Goal: Contribute content: Contribute content

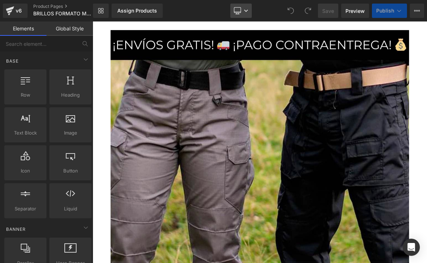
click at [245, 10] on icon at bounding box center [246, 11] width 4 height 4
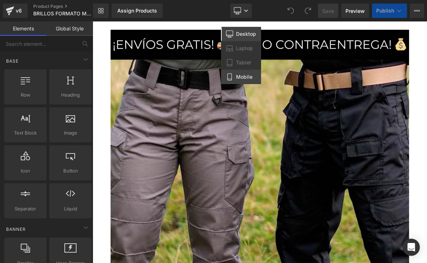
click at [247, 79] on span "Mobile" at bounding box center [244, 77] width 16 height 6
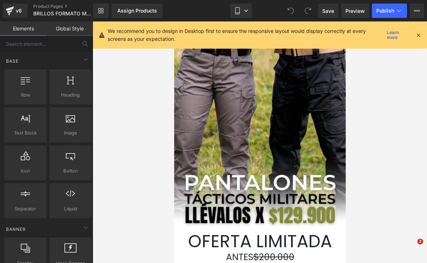
click at [419, 35] on icon at bounding box center [418, 35] width 6 height 6
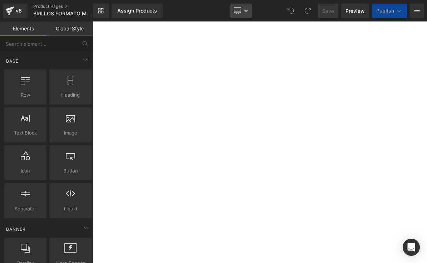
click at [244, 13] on link "Desktop" at bounding box center [240, 11] width 21 height 14
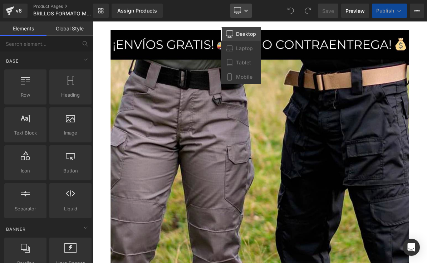
click at [245, 13] on link "Desktop" at bounding box center [240, 11] width 21 height 14
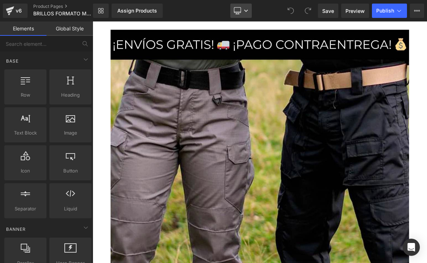
click at [248, 12] on icon at bounding box center [246, 11] width 4 height 4
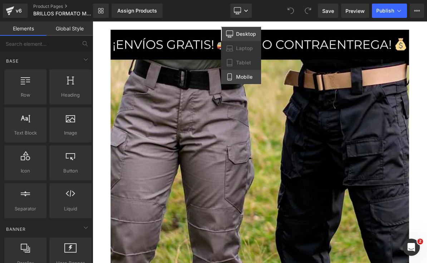
click at [253, 78] on link "Mobile" at bounding box center [241, 77] width 40 height 14
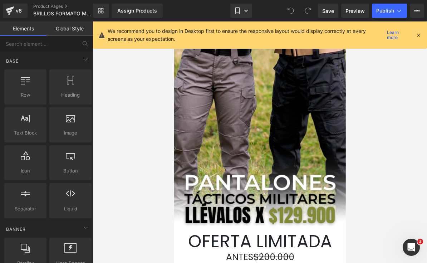
click at [416, 32] on icon at bounding box center [418, 35] width 6 height 6
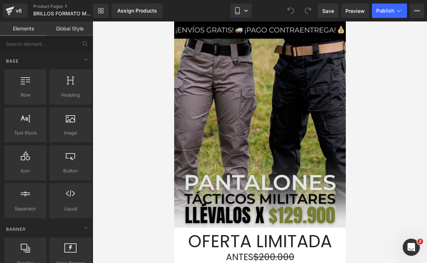
click at [306, 102] on img at bounding box center [260, 124] width 172 height 206
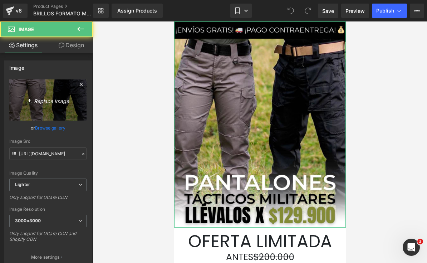
click at [33, 90] on link "Replace Image" at bounding box center [47, 99] width 77 height 41
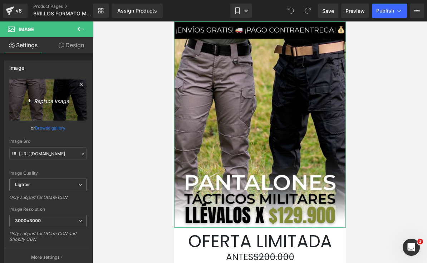
type input "C:\fakepath\¡POCAS UNIDADES DISPONIBLES! 🛍️ ¡ENVÍO GRATIS A TODA [GEOGRAPHIC_D…"
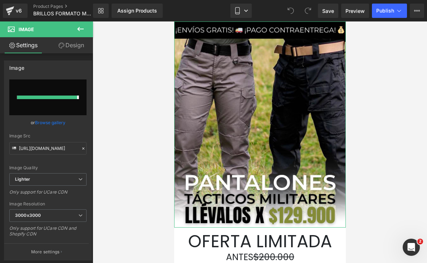
type input "[URL][DOMAIN_NAME]"
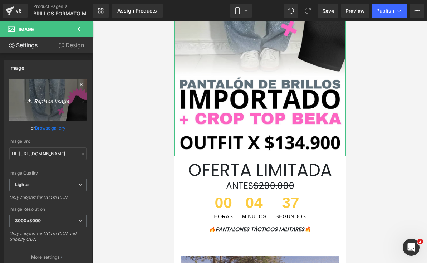
scroll to position [174, 0]
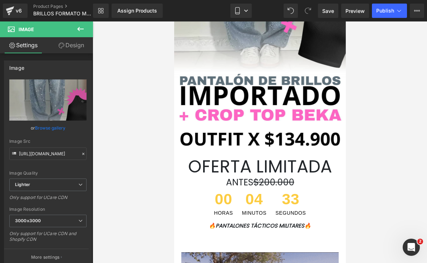
click at [327, 163] on font "OFERTA LIMITADA" at bounding box center [260, 166] width 144 height 24
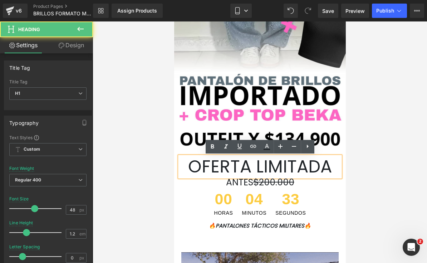
click at [329, 164] on font "OFERTA LIMITADA" at bounding box center [260, 166] width 144 height 24
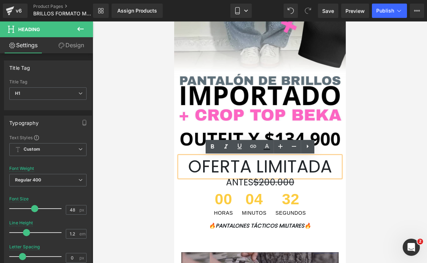
click at [386, 124] on div at bounding box center [260, 141] width 334 height 241
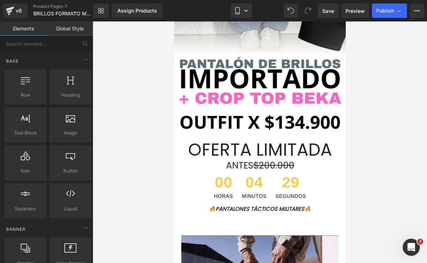
scroll to position [194, 0]
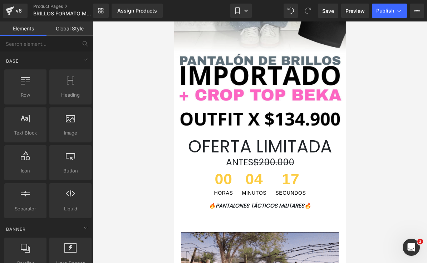
click at [268, 181] on div "04 MINUTOS" at bounding box center [254, 183] width 32 height 31
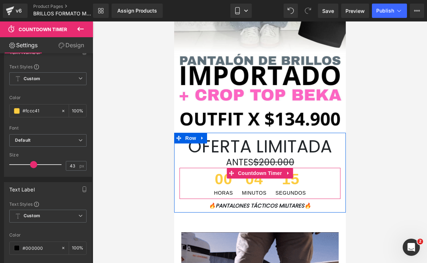
scroll to position [189, 0]
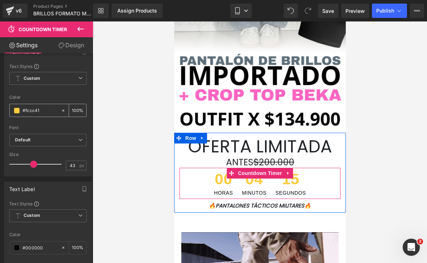
click at [30, 106] on input "#fccc41" at bounding box center [40, 110] width 35 height 8
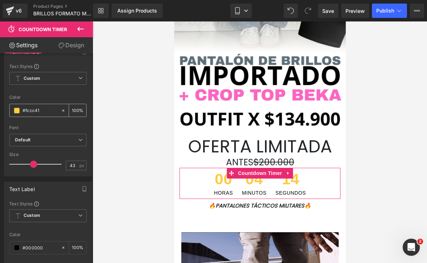
click at [28, 107] on input "#fccc41" at bounding box center [40, 110] width 35 height 8
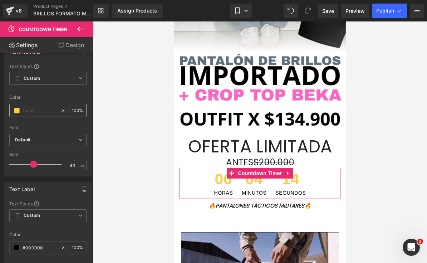
type input "0"
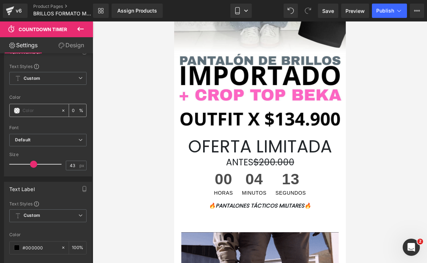
paste input "#FF66C4"
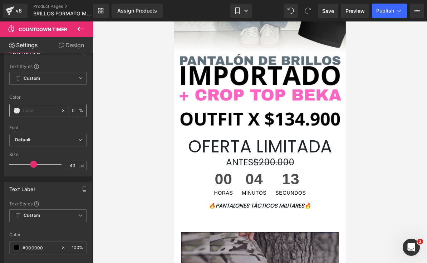
type input "#FF66C4"
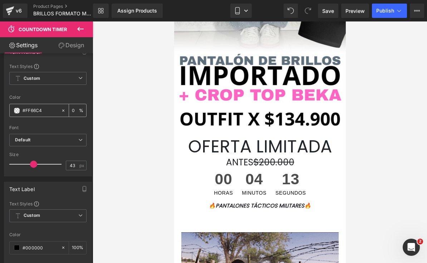
type input "100"
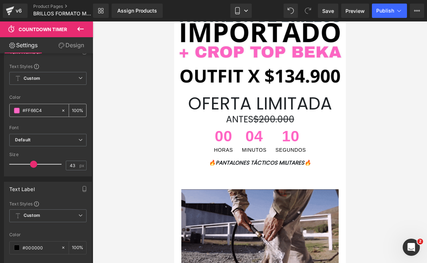
scroll to position [236, 0]
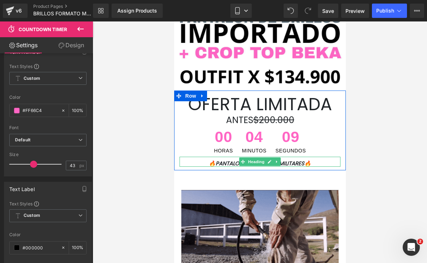
click at [304, 165] on div at bounding box center [259, 166] width 161 height 2
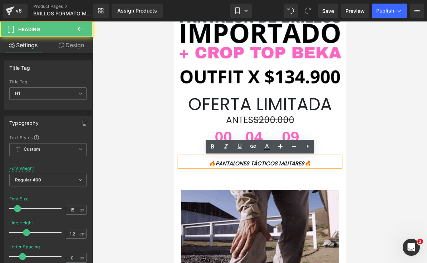
click at [304, 162] on font "🔥PANTALONES TÁCTICOS MILITARES🔥" at bounding box center [259, 163] width 102 height 8
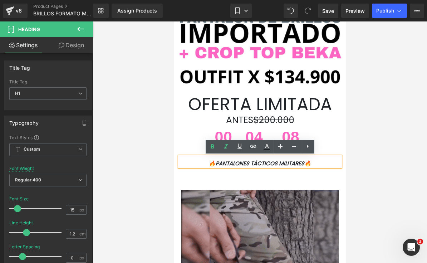
click at [319, 162] on h1 "🔥PANTALONES TÁCTICOS MILITARES🔥" at bounding box center [259, 163] width 161 height 6
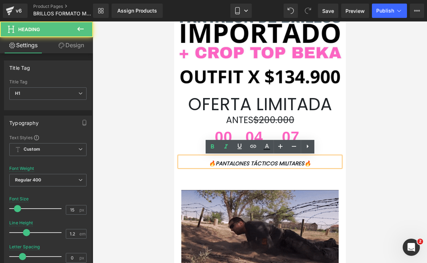
click at [317, 161] on h1 "🔥PANTALONES TÁCTICOS MILITARES🔥" at bounding box center [259, 163] width 161 height 6
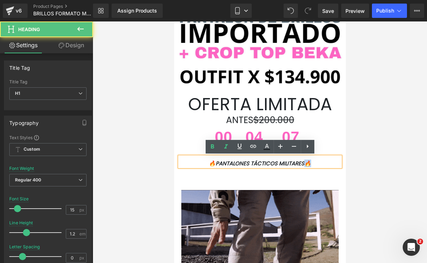
click at [314, 163] on h1 "🔥PANTALONES TÁCTICOS MILITARES🔥" at bounding box center [259, 163] width 161 height 6
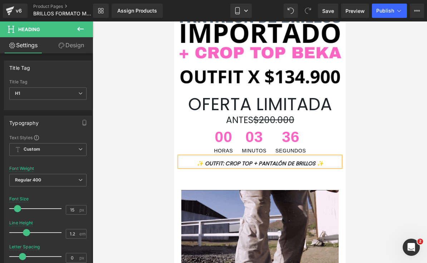
click at [143, 163] on div at bounding box center [260, 141] width 334 height 241
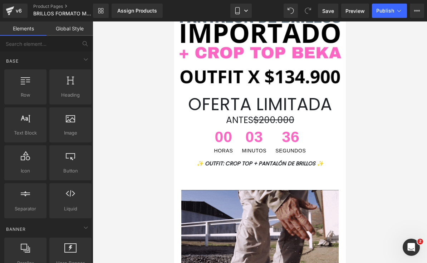
click at [147, 181] on div at bounding box center [260, 141] width 334 height 241
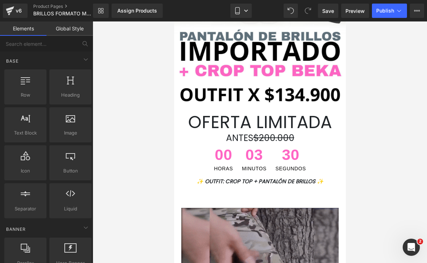
scroll to position [220, 0]
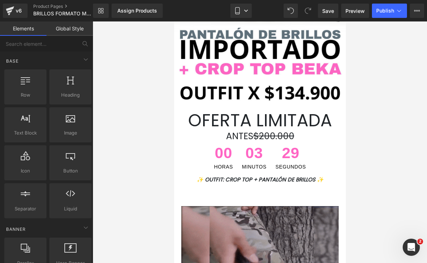
click at [194, 194] on span "Row" at bounding box center [189, 191] width 11 height 9
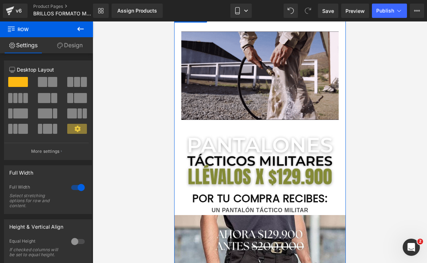
scroll to position [413, 0]
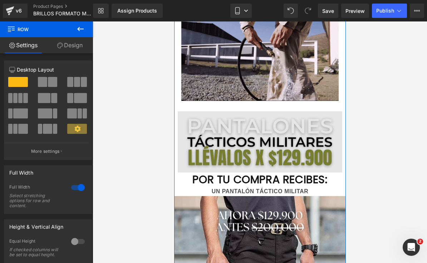
click at [305, 128] on img at bounding box center [259, 141] width 164 height 61
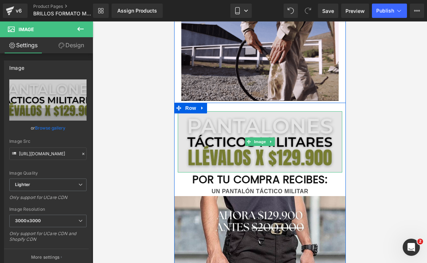
click at [315, 144] on img at bounding box center [259, 141] width 164 height 61
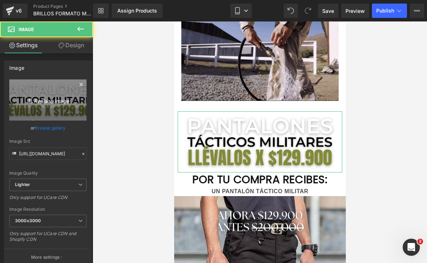
click at [30, 100] on icon at bounding box center [30, 100] width 7 height 7
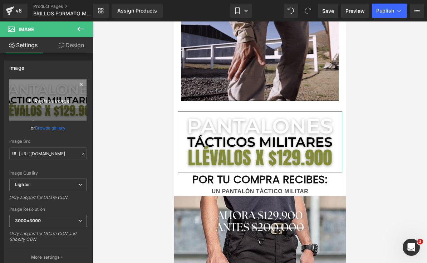
type input "C:\fakepath\¡POCAS UNIDADES DISPONIBLES! 🛍️ ¡ENVÍO GRATIS A TODA [GEOGRAPHIC_D…"
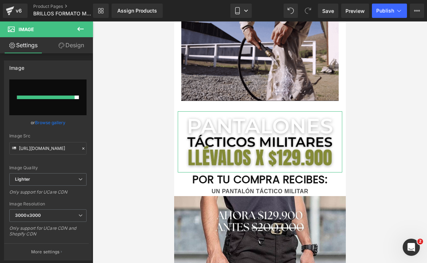
type input "[URL][DOMAIN_NAME]"
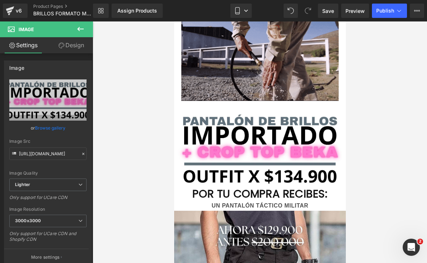
click at [308, 202] on b "UN PANTALÓN TÁCTICO MILITAR" at bounding box center [259, 205] width 97 height 6
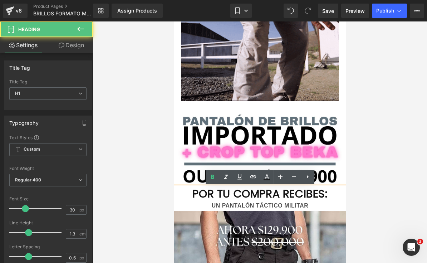
click at [313, 205] on div "UN PANTALÓN TÁCTICO MILITAR" at bounding box center [260, 205] width 172 height 10
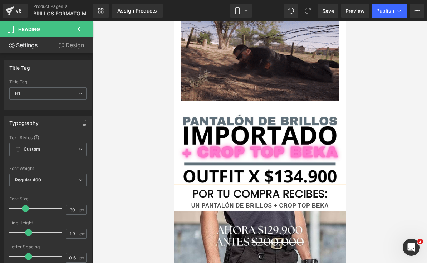
click at [376, 146] on div at bounding box center [260, 141] width 334 height 241
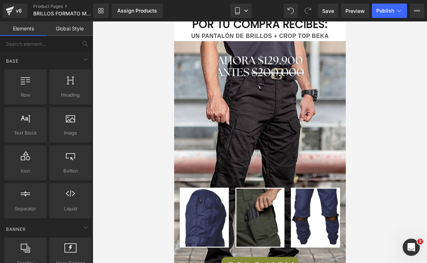
scroll to position [585, 0]
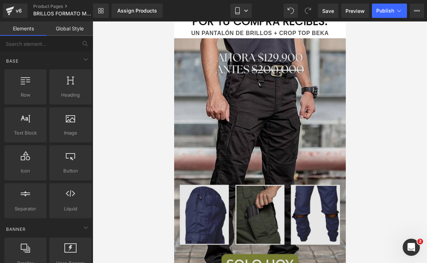
click at [303, 164] on img at bounding box center [260, 165] width 172 height 254
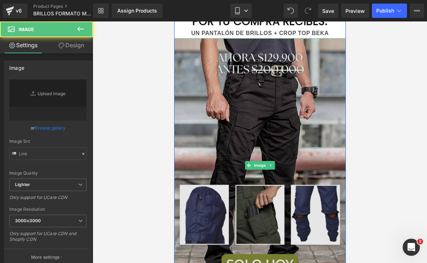
type input "[URL][DOMAIN_NAME]"
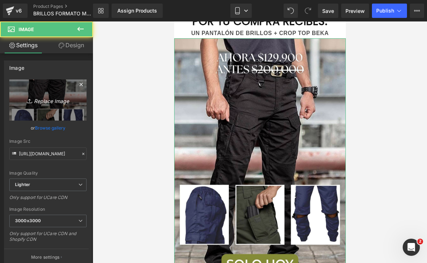
click at [33, 103] on icon at bounding box center [30, 100] width 7 height 7
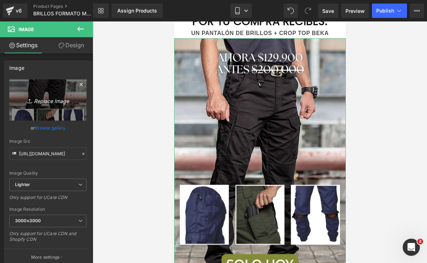
type input "C:\fakepath\¡POCAS UNIDADES DISPONIBLES! 🛍️ ¡ENVÍO GRATIS A TODA [GEOGRAPHIC_D…"
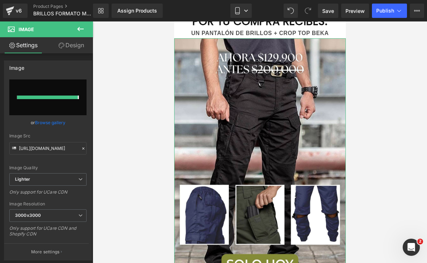
type input "[URL][DOMAIN_NAME]"
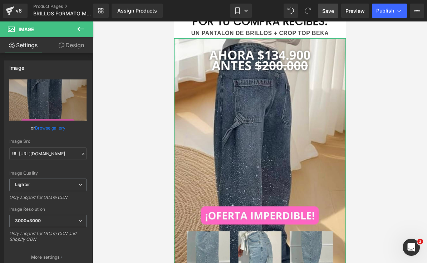
click at [324, 8] on span "Save" at bounding box center [328, 11] width 12 height 8
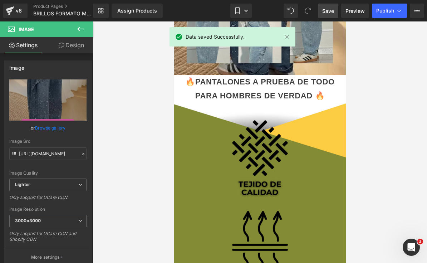
scroll to position [797, 0]
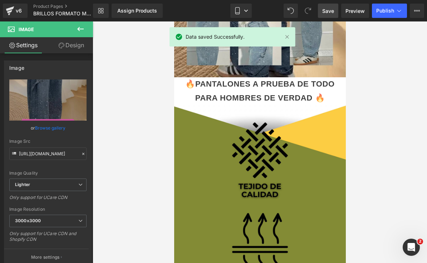
click at [316, 94] on div "🔥PANTALONES A PRUEBA DE TODO PARA HOMBRES DE VERDAD 🔥" at bounding box center [260, 91] width 172 height 28
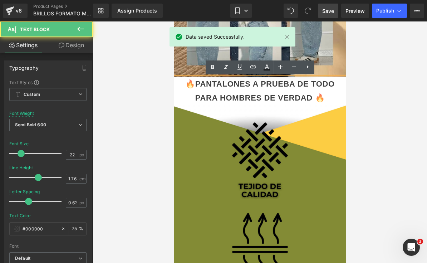
click at [322, 95] on div "🔥PANTALONES A PRUEBA DE TODO PARA HOMBRES DE VERDAD 🔥" at bounding box center [260, 91] width 172 height 28
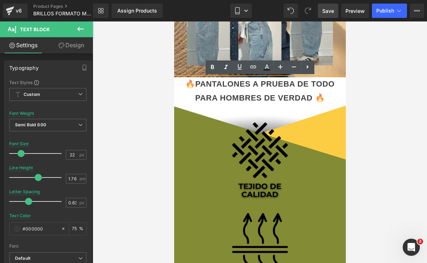
click at [188, 85] on div "🔥PANTALONES A PRUEBA DE TODO PARA HOMBRES DE VERDAD 🔥" at bounding box center [260, 91] width 172 height 28
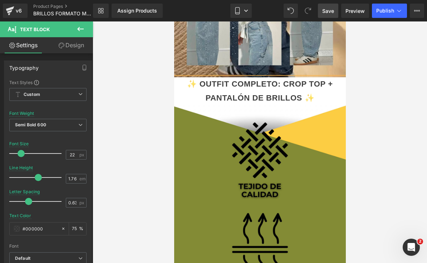
click at [378, 76] on div at bounding box center [260, 141] width 334 height 241
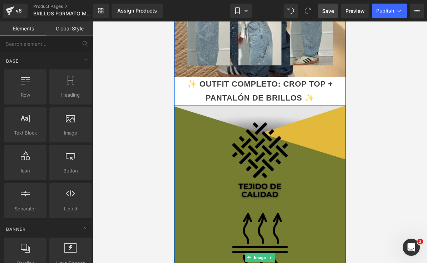
click at [311, 199] on img at bounding box center [260, 257] width 172 height 305
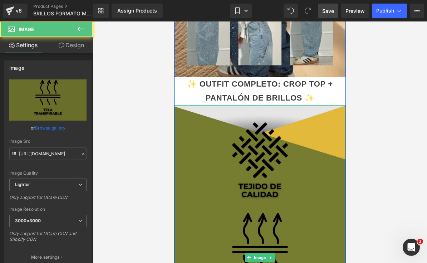
click at [312, 200] on img at bounding box center [260, 257] width 172 height 305
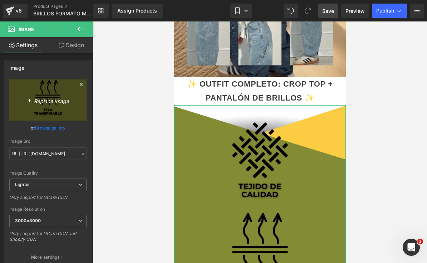
click at [28, 100] on icon at bounding box center [30, 100] width 7 height 7
click at [30, 103] on icon at bounding box center [30, 100] width 7 height 7
type input "C:\fakepath\¡POCAS UNIDADES DISPONIBLES! 🛍️ ¡ENVÍO GRATIS A TODA [GEOGRAPHIC_D…"
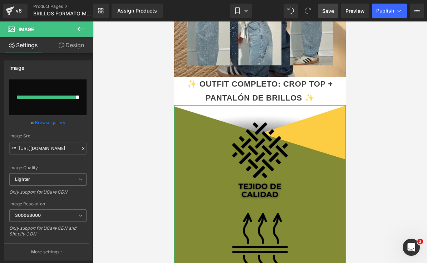
type input "[URL][DOMAIN_NAME]"
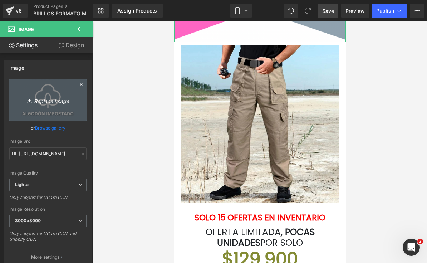
scroll to position [1160, 0]
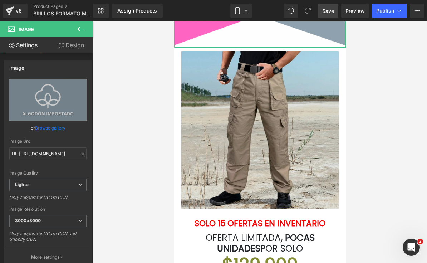
click at [305, 163] on img at bounding box center [259, 129] width 157 height 157
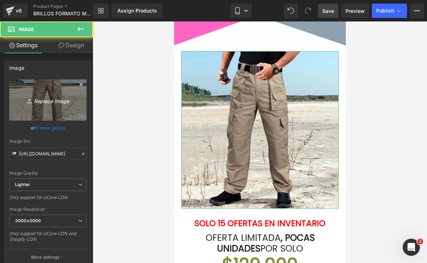
click at [34, 103] on icon "Replace Image" at bounding box center [47, 99] width 57 height 9
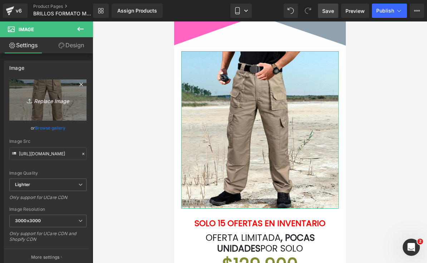
type input "C:\fakepath\IMG_8554.webp"
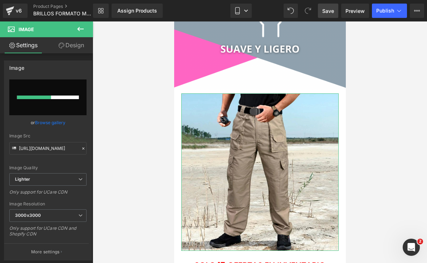
scroll to position [1118, 0]
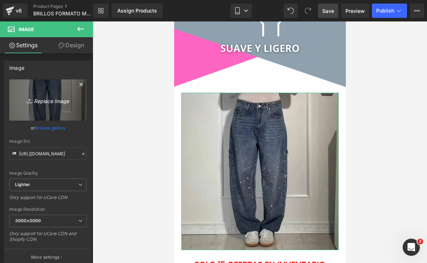
type input "[URL][DOMAIN_NAME]"
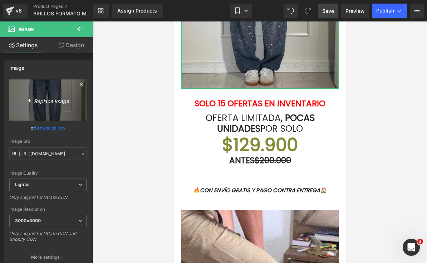
scroll to position [1270, 0]
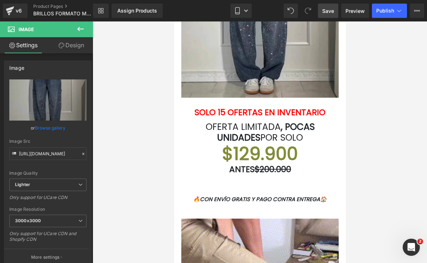
click at [314, 109] on b "SOLO 15 OFERTAS EN INVENTARIO" at bounding box center [259, 111] width 131 height 11
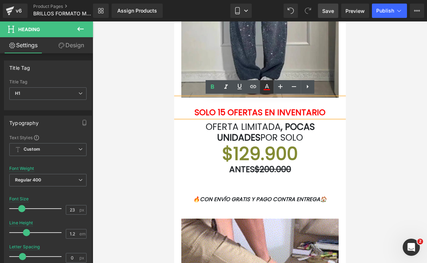
click at [268, 87] on icon at bounding box center [267, 86] width 4 height 4
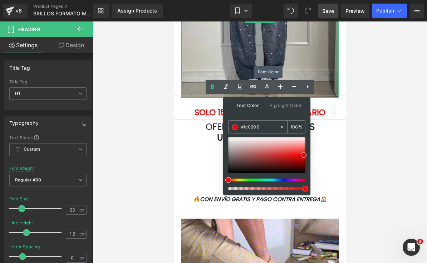
click at [265, 123] on input "#fc0202" at bounding box center [260, 127] width 39 height 8
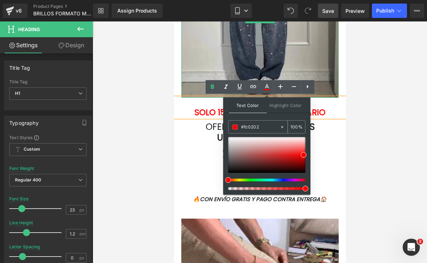
click at [261, 123] on input "#fc0202" at bounding box center [260, 127] width 39 height 8
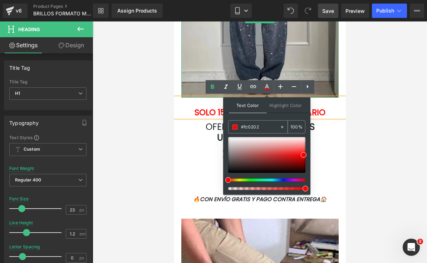
click at [261, 123] on div "#fc0202" at bounding box center [253, 126] width 51 height 13
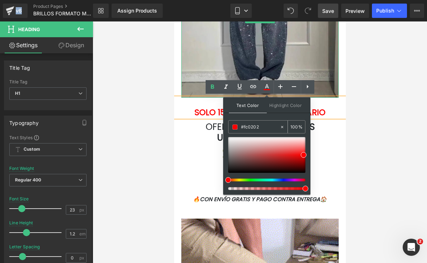
click at [265, 123] on input "#fc0202" at bounding box center [260, 127] width 39 height 8
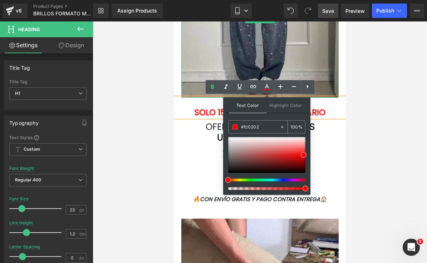
click at [265, 123] on input "#fc0202" at bounding box center [260, 127] width 39 height 8
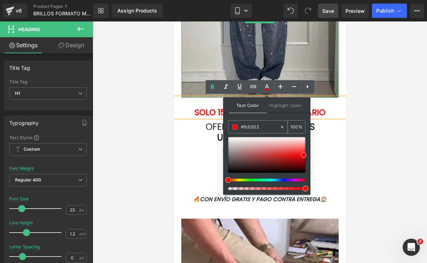
click at [282, 124] on div at bounding box center [283, 126] width 8 height 13
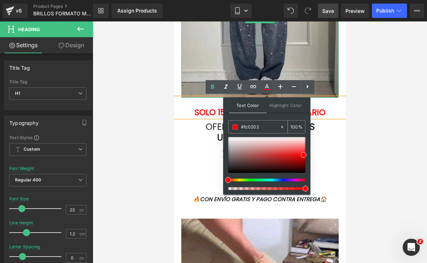
type input "none"
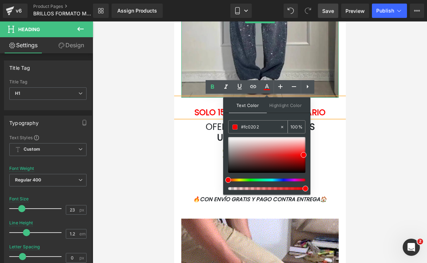
type input "0"
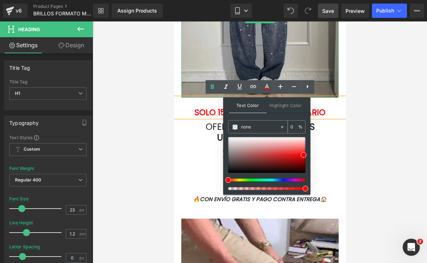
click at [265, 127] on input "none" at bounding box center [260, 127] width 39 height 8
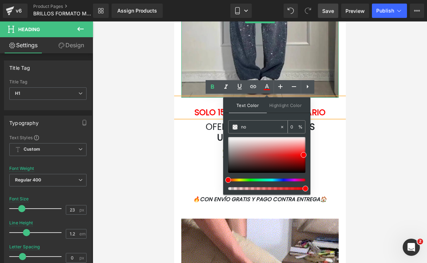
type input "n"
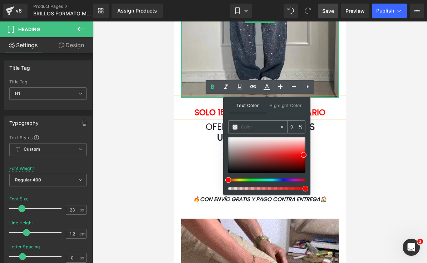
paste input "#FF66C4"
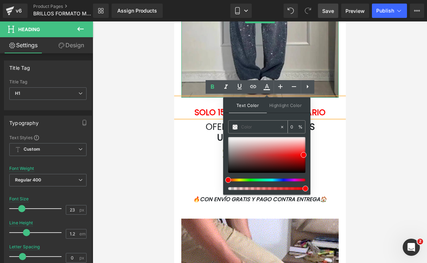
type input "#FF66C4"
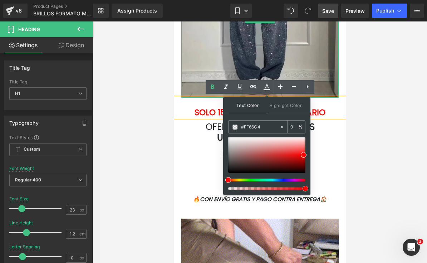
type input "100"
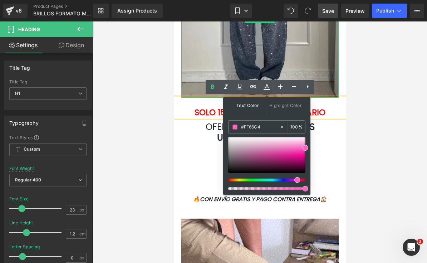
click at [386, 116] on div at bounding box center [260, 141] width 334 height 241
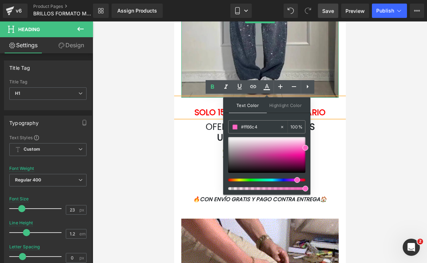
click at [386, 116] on div at bounding box center [260, 141] width 334 height 241
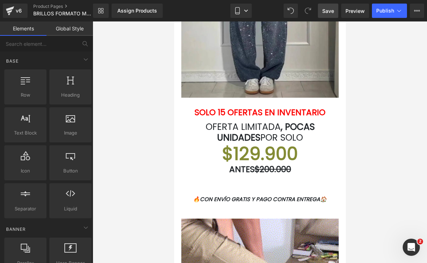
click at [302, 110] on b "SOLO 15 OFERTAS EN INVENTARIO" at bounding box center [259, 111] width 131 height 11
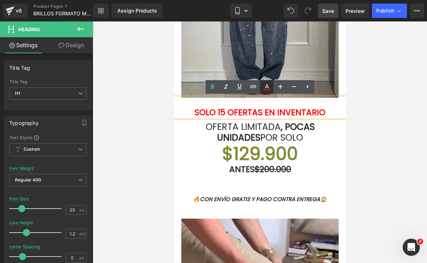
click at [268, 87] on icon at bounding box center [267, 86] width 4 height 4
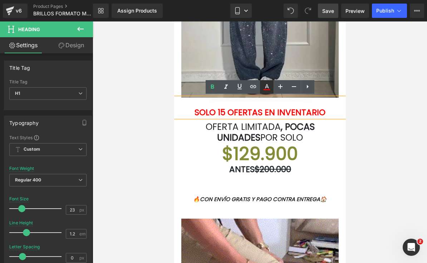
type input "#fc0202"
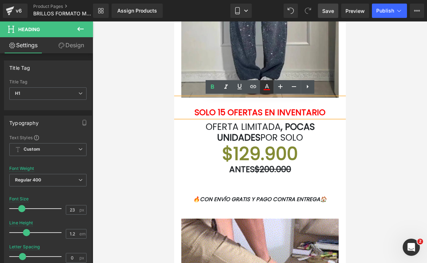
type input "100"
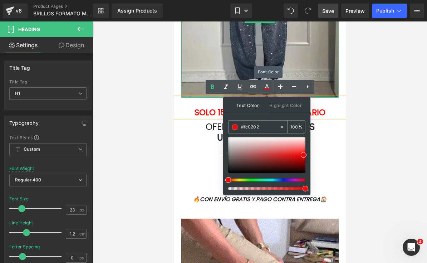
click at [259, 124] on input "#fc0202" at bounding box center [260, 127] width 39 height 8
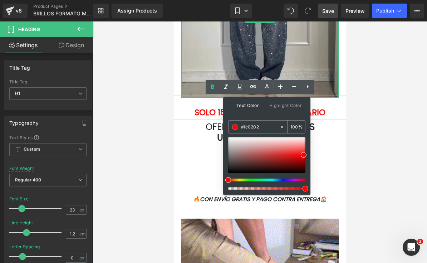
click at [259, 128] on input "#fc0202" at bounding box center [260, 127] width 39 height 8
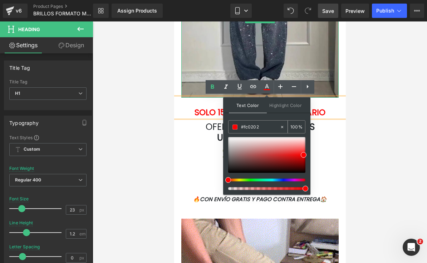
click at [259, 128] on input "#fc0202" at bounding box center [260, 127] width 39 height 8
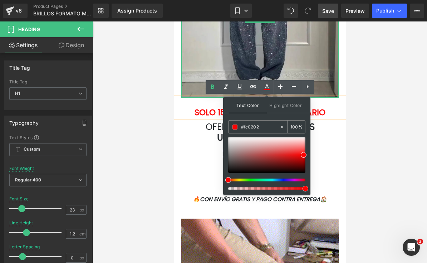
click at [259, 128] on input "#fc0202" at bounding box center [260, 127] width 39 height 8
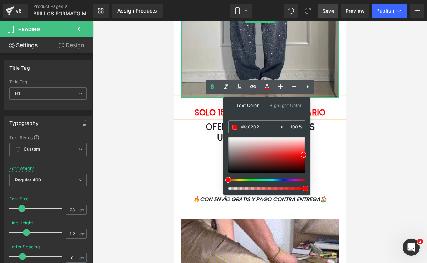
click at [259, 128] on input "#fc0202" at bounding box center [260, 127] width 39 height 8
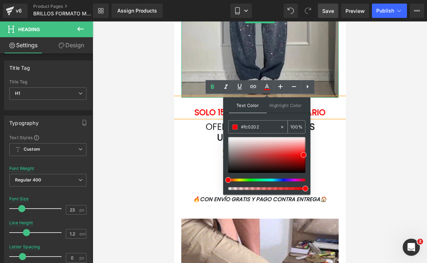
type input "#"
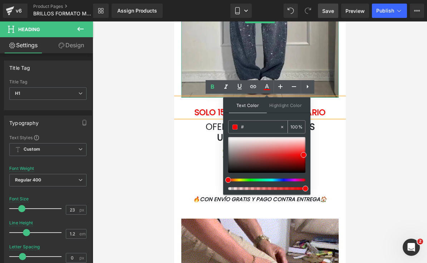
type input "0"
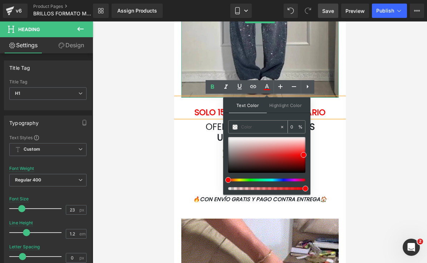
paste input "#FF66C4"
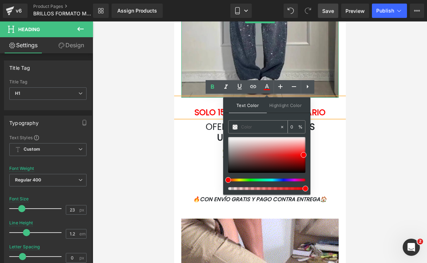
type input "#FF66C4"
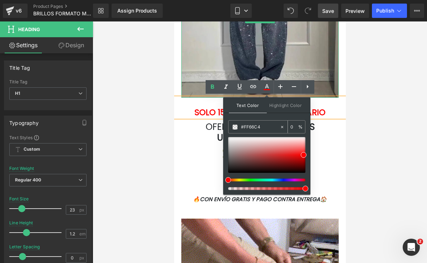
type input "100"
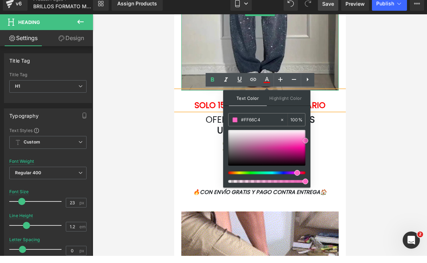
click at [302, 145] on span at bounding box center [305, 148] width 6 height 6
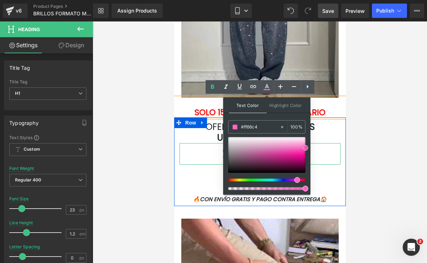
click at [303, 149] on span at bounding box center [305, 148] width 6 height 6
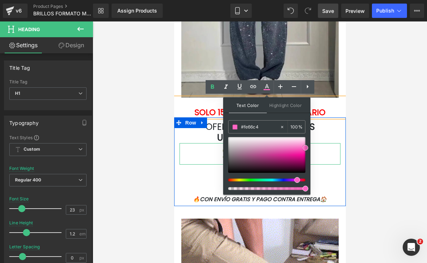
type input "#ff65c4"
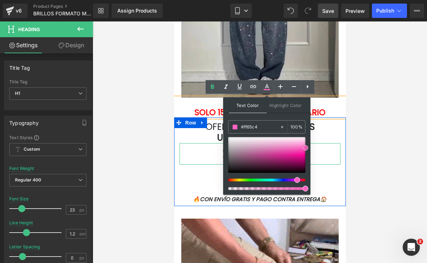
click at [306, 148] on span at bounding box center [305, 148] width 6 height 6
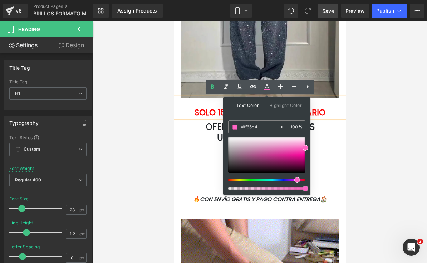
click at [366, 140] on div at bounding box center [260, 141] width 334 height 241
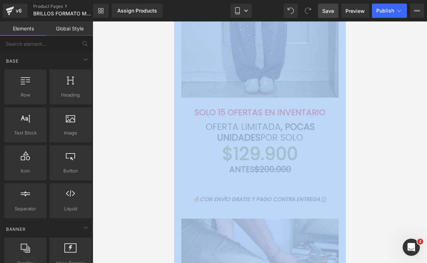
click at [366, 140] on div at bounding box center [260, 141] width 334 height 241
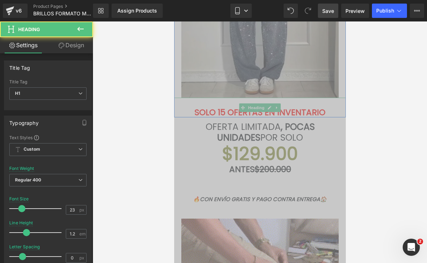
drag, startPoint x: 311, startPoint y: 108, endPoint x: 287, endPoint y: 109, distance: 24.7
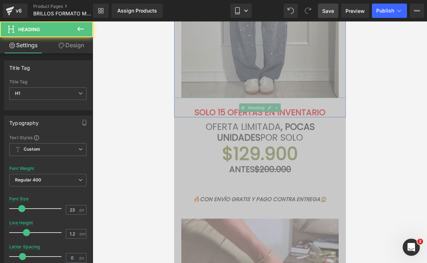
click at [311, 108] on b "SOLO 15 OFERTAS EN INVENTARIO" at bounding box center [259, 111] width 131 height 11
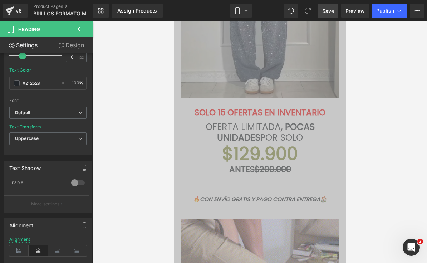
scroll to position [195, 0]
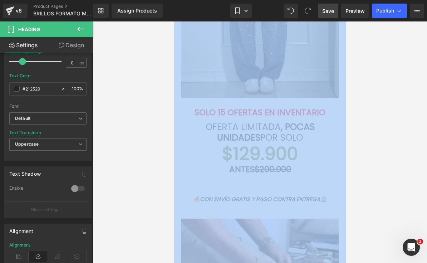
click at [395, 131] on div at bounding box center [260, 141] width 334 height 241
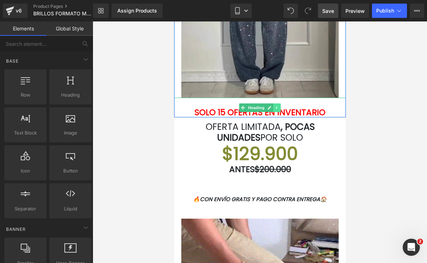
click at [278, 105] on icon at bounding box center [276, 107] width 4 height 4
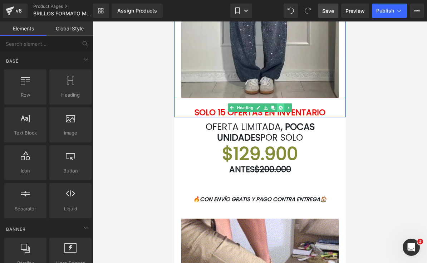
click at [278, 106] on icon at bounding box center [280, 107] width 4 height 4
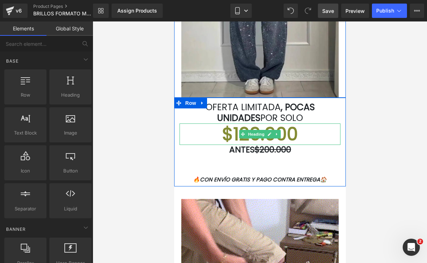
click at [296, 134] on font "$129.900" at bounding box center [260, 133] width 76 height 25
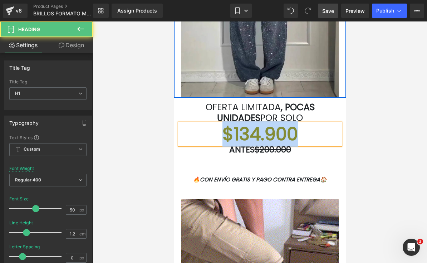
drag, startPoint x: 309, startPoint y: 138, endPoint x: 227, endPoint y: 133, distance: 82.7
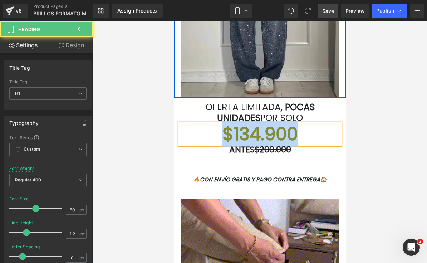
click at [227, 133] on h1 "$134.900" at bounding box center [259, 133] width 161 height 21
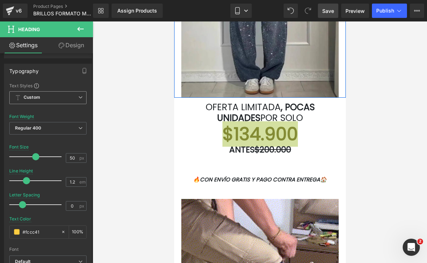
type input "21"
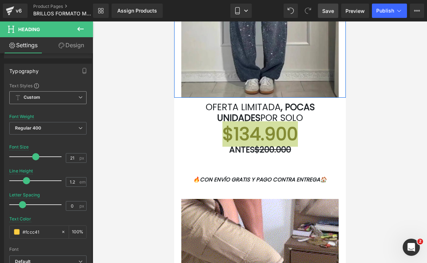
click at [21, 158] on div at bounding box center [37, 156] width 49 height 14
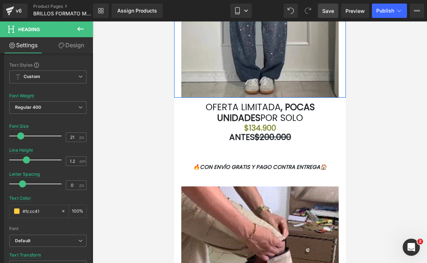
scroll to position [74, 0]
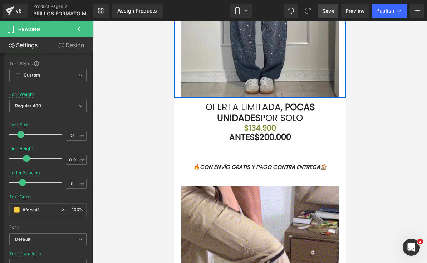
click at [21, 158] on div at bounding box center [37, 158] width 49 height 14
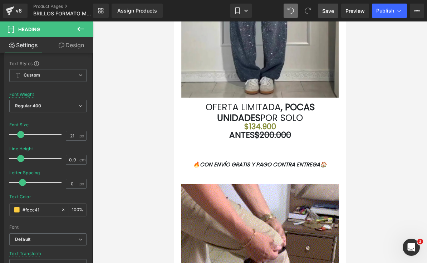
type input "1.2"
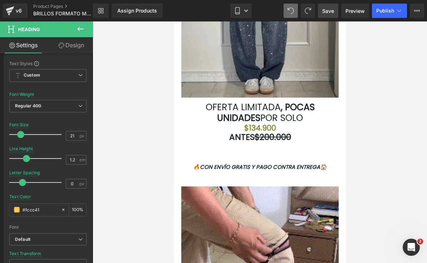
type input "50"
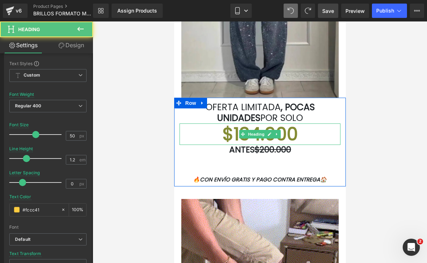
click at [297, 134] on h1 "$134.900" at bounding box center [259, 133] width 161 height 21
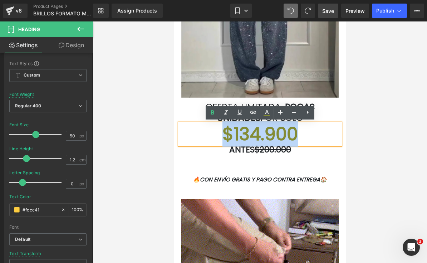
drag, startPoint x: 297, startPoint y: 134, endPoint x: 223, endPoint y: 134, distance: 74.3
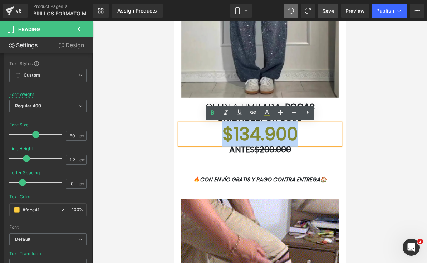
click at [223, 134] on h1 "$134.900" at bounding box center [259, 133] width 161 height 21
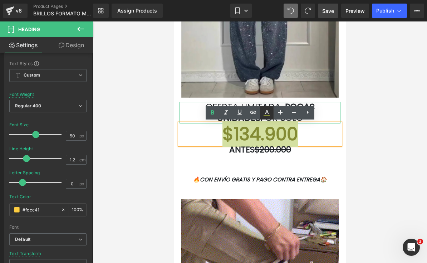
click at [266, 114] on icon at bounding box center [266, 112] width 9 height 9
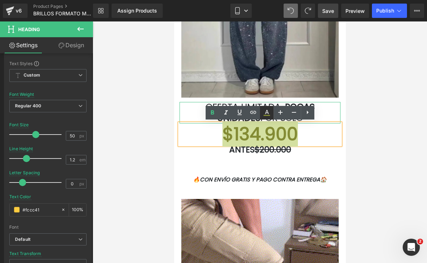
type input "#838b34"
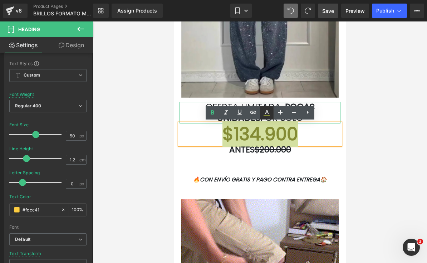
type input "100"
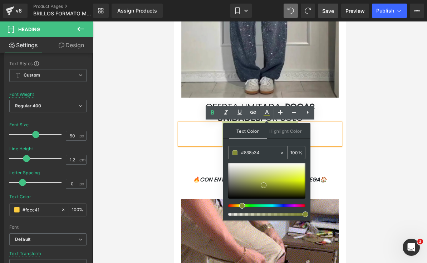
click at [261, 148] on div "#838b34" at bounding box center [253, 152] width 51 height 13
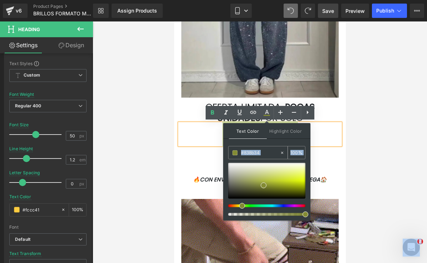
click at [261, 148] on div "#838b34" at bounding box center [253, 152] width 51 height 13
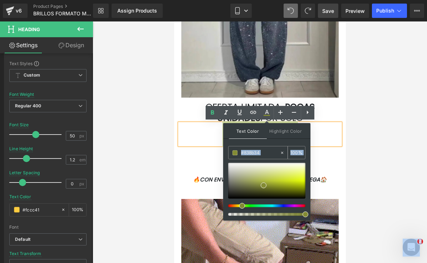
click at [261, 153] on input "#838b34" at bounding box center [260, 153] width 39 height 8
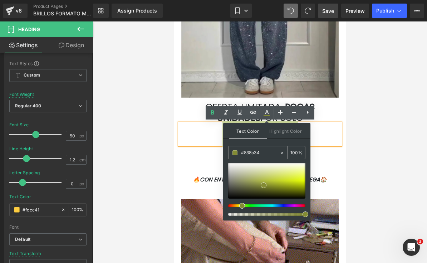
click at [261, 153] on input "#838b34" at bounding box center [260, 153] width 39 height 8
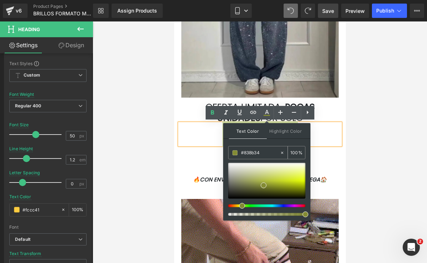
click at [261, 153] on input "#838b34" at bounding box center [260, 153] width 39 height 8
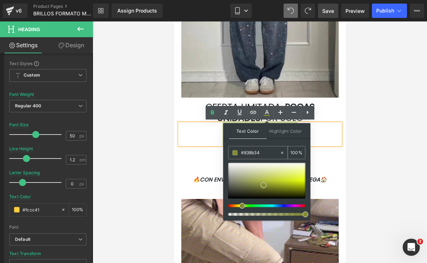
click at [261, 153] on input "#838b34" at bounding box center [260, 153] width 39 height 8
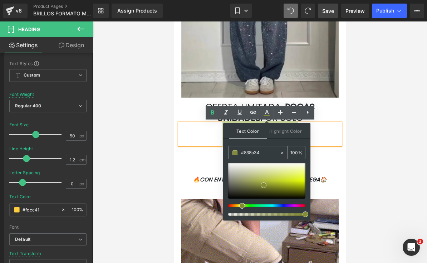
type input "#"
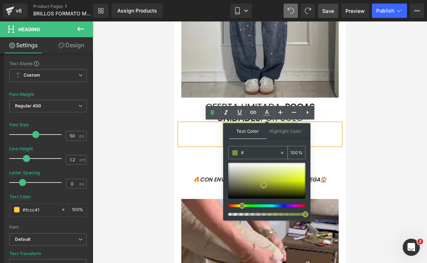
type input "0"
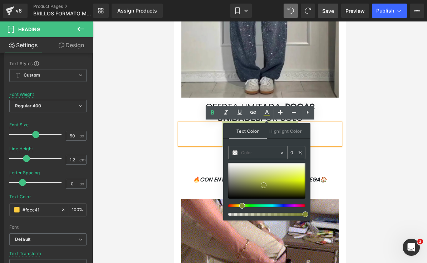
paste input "#FF66C4"
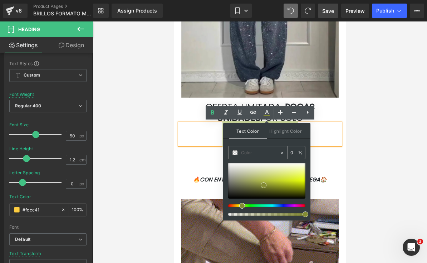
type input "#FF66C4"
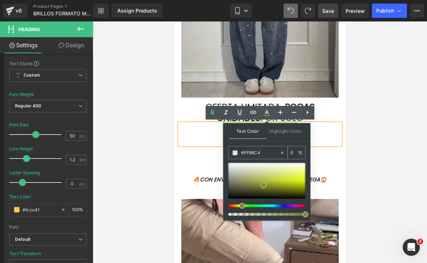
type input "100"
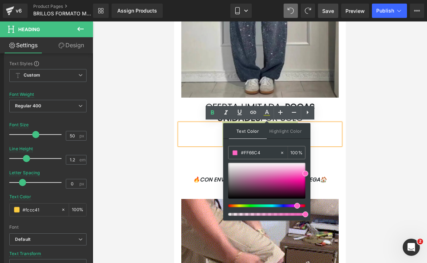
type input "#FF66C4"
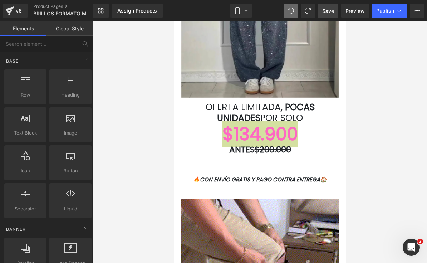
click at [349, 175] on div at bounding box center [260, 141] width 334 height 241
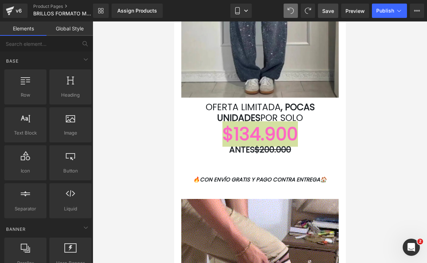
click at [377, 162] on div at bounding box center [260, 141] width 334 height 241
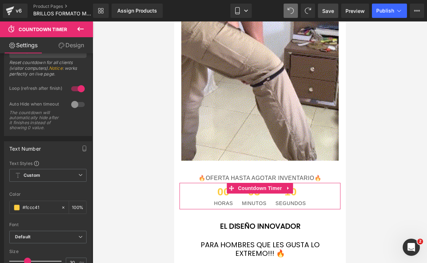
scroll to position [104, 0]
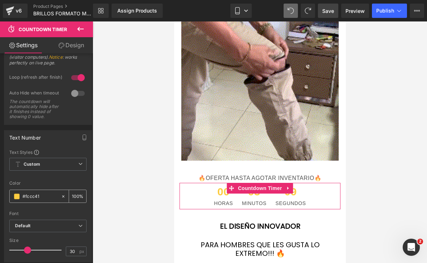
click at [33, 198] on input "#fccc41" at bounding box center [40, 196] width 35 height 8
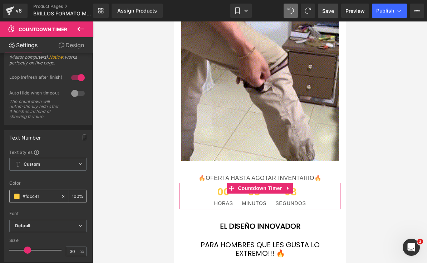
click at [44, 195] on input "#fccc41" at bounding box center [40, 196] width 35 height 8
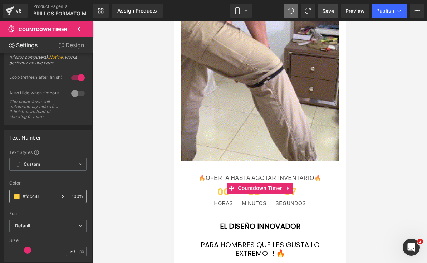
click at [44, 195] on input "#fccc41" at bounding box center [40, 196] width 35 height 8
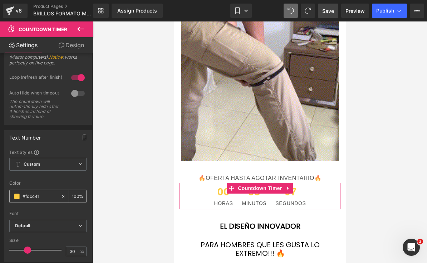
click at [44, 195] on input "#fccc41" at bounding box center [40, 196] width 35 height 8
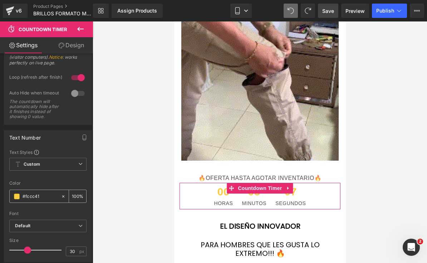
type input "#"
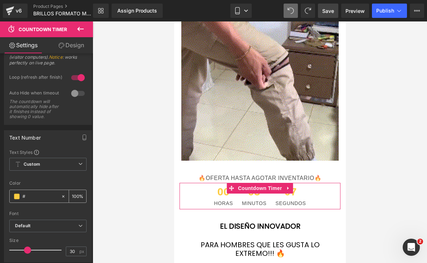
type input "0"
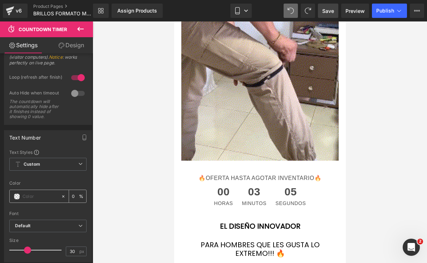
paste input "#FF66C4"
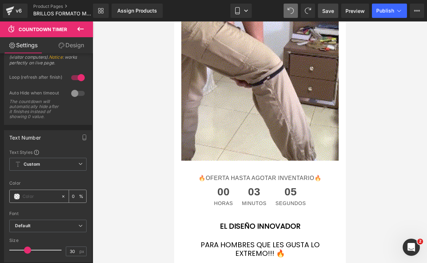
type input "#FF66C4"
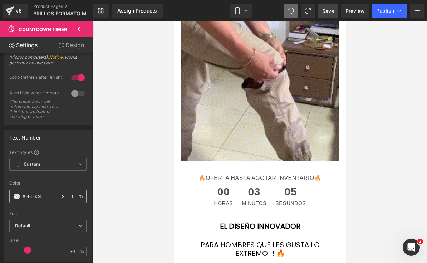
type input "100"
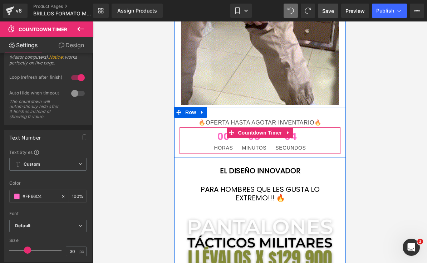
scroll to position [1525, 0]
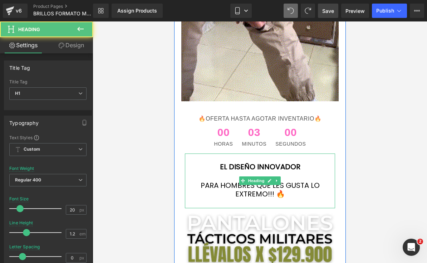
drag, startPoint x: 285, startPoint y: 193, endPoint x: 204, endPoint y: 180, distance: 81.9
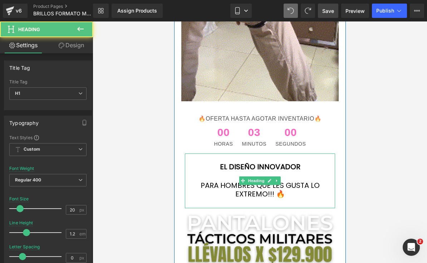
click at [204, 181] on h1 "PARA HOMBRES QUE LES GUSTA LO EXTREMO!!! 🔥" at bounding box center [259, 189] width 150 height 17
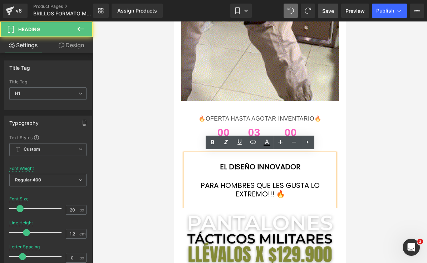
click at [203, 183] on h1 "PARA HOMBRES QUE LES GUSTA LO EXTREMO!!! 🔥" at bounding box center [259, 189] width 150 height 17
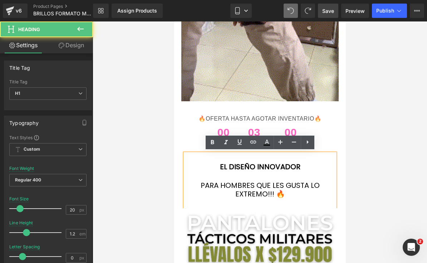
click at [203, 183] on h1 "PARA HOMBRES QUE LES GUSTA LO EXTREMO!!! 🔥" at bounding box center [259, 189] width 150 height 17
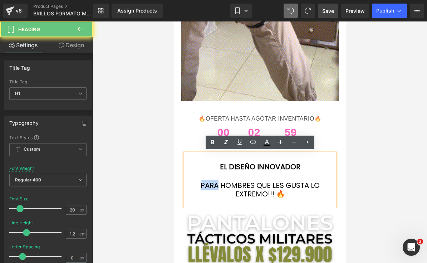
click at [203, 183] on h1 "PARA HOMBRES QUE LES GUSTA LO EXTREMO!!! 🔥" at bounding box center [259, 189] width 150 height 17
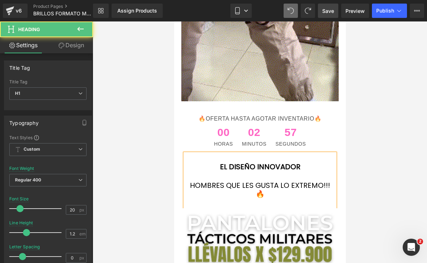
click at [266, 184] on h1 "HOMBRES QUE LES GUSTA LO EXTREMO!!! 🔥" at bounding box center [259, 189] width 150 height 17
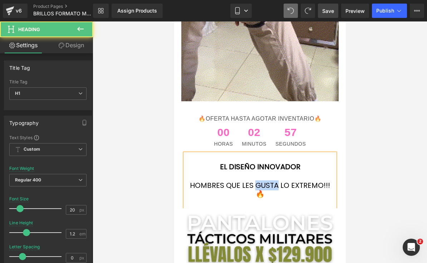
click at [266, 184] on h1 "HOMBRES QUE LES GUSTA LO EXTREMO!!! 🔥" at bounding box center [259, 189] width 150 height 17
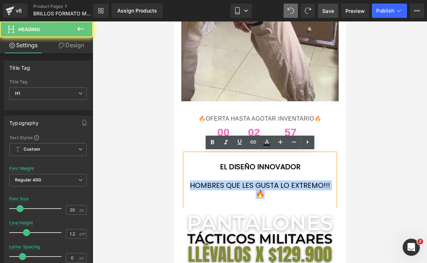
click at [266, 184] on h1 "HOMBRES QUE LES GUSTA LO EXTREMO!!! 🔥" at bounding box center [259, 189] width 150 height 17
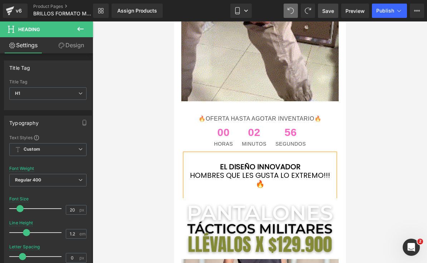
click at [266, 183] on h1 "HOMBRES QUE LES GUSTA LO EXTREMO!!! 🔥" at bounding box center [259, 179] width 150 height 17
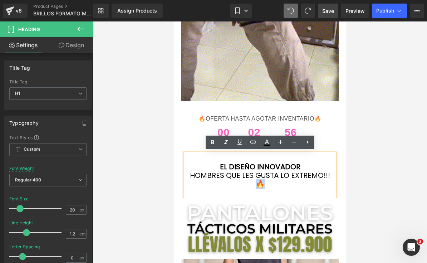
click at [266, 183] on h1 "HOMBRES QUE LES GUSTA LO EXTREMO!!! 🔥" at bounding box center [259, 179] width 150 height 17
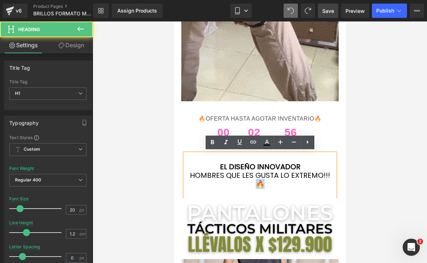
click at [266, 183] on h1 "HOMBRES QUE LES GUSTA LO EXTREMO!!! 🔥" at bounding box center [259, 179] width 150 height 17
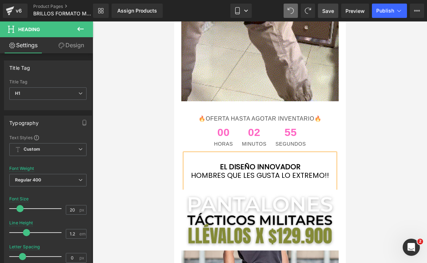
click at [266, 182] on div at bounding box center [259, 184] width 150 height 10
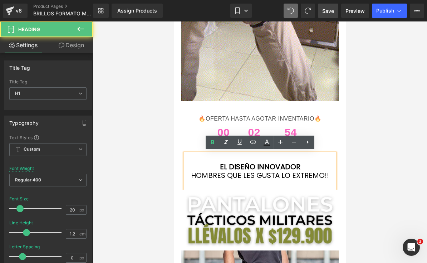
click at [266, 182] on div at bounding box center [259, 184] width 150 height 10
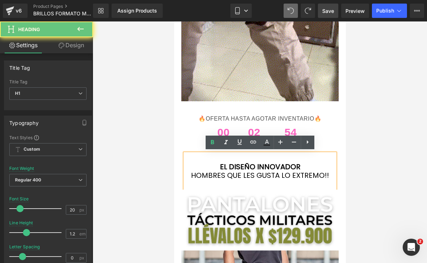
click at [266, 182] on div at bounding box center [259, 184] width 150 height 10
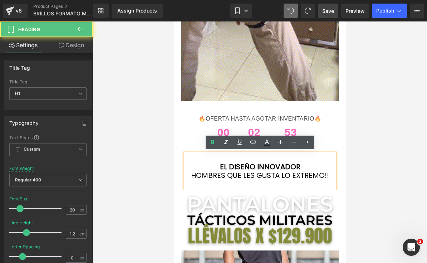
click at [259, 172] on h1 "HOMBRES QUE LES GUSTA LO EXTREMO!!" at bounding box center [259, 175] width 150 height 9
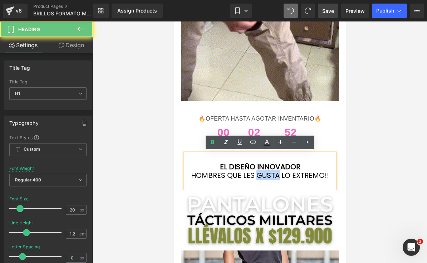
click at [259, 172] on h1 "HOMBRES QUE LES GUSTA LO EXTREMO!!" at bounding box center [259, 175] width 150 height 9
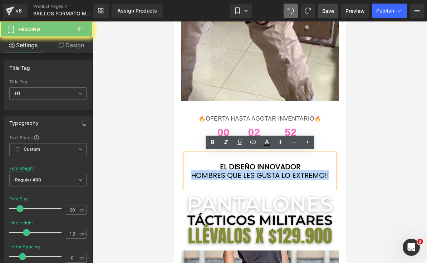
click at [259, 172] on h1 "HOMBRES QUE LES GUSTA LO EXTREMO!!" at bounding box center [259, 175] width 150 height 9
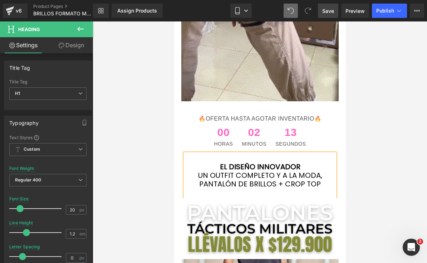
click at [382, 137] on div at bounding box center [260, 141] width 334 height 241
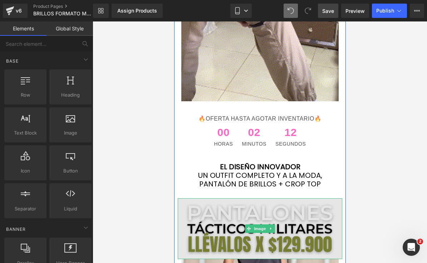
click at [297, 233] on img at bounding box center [259, 228] width 164 height 61
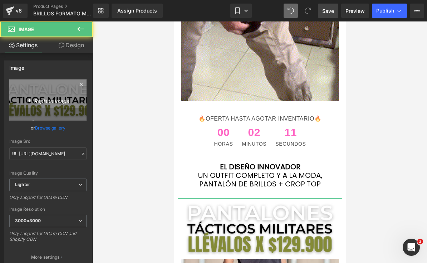
click at [27, 98] on icon at bounding box center [30, 100] width 7 height 7
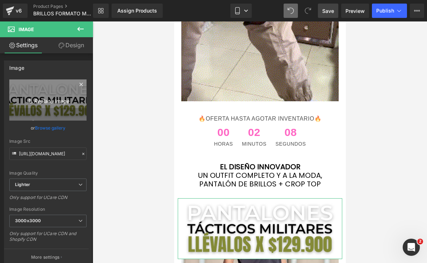
type input "C:\fakepath\¡POCAS UNIDADES DISPONIBLES! 🛍️ ¡ENVÍO GRATIS A TODA [GEOGRAPHIC_D…"
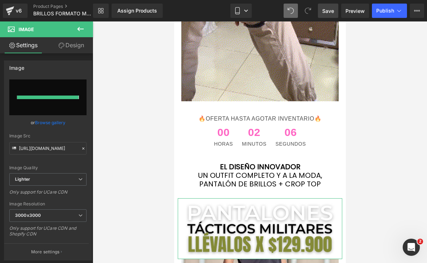
type input "[URL][DOMAIN_NAME]"
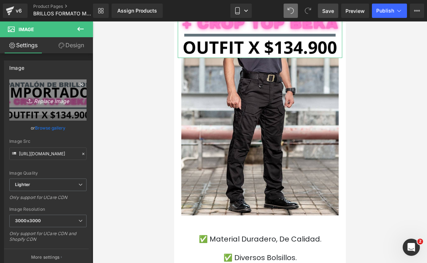
scroll to position [1740, 0]
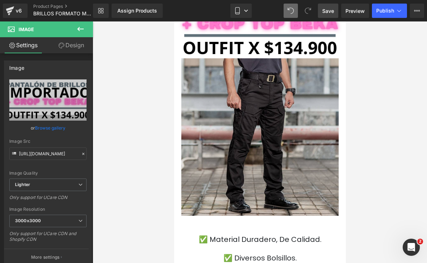
click at [317, 180] on img at bounding box center [259, 136] width 157 height 157
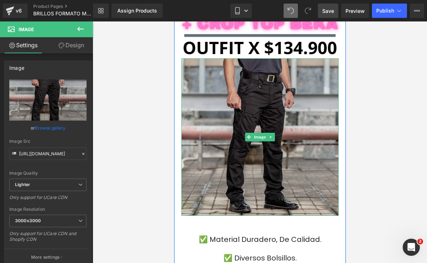
click at [306, 179] on img at bounding box center [259, 136] width 157 height 157
click at [302, 177] on img at bounding box center [259, 136] width 157 height 157
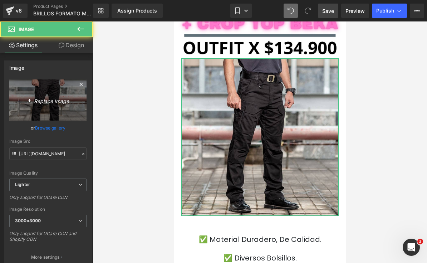
click at [26, 96] on icon "Replace Image" at bounding box center [47, 99] width 57 height 9
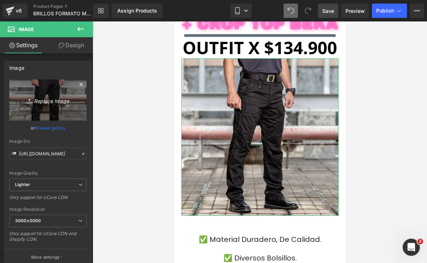
type input "C:\fakepath\¡POCAS UNIDADES DISPONIBLES! 🛍️ ¡ENVÍO GRATIS A TODA [GEOGRAPHIC_D…"
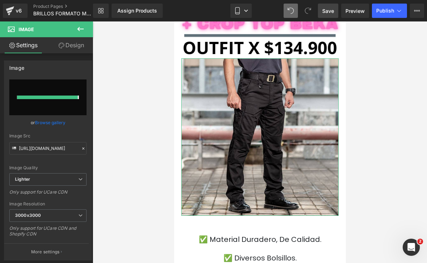
type input "[URL][DOMAIN_NAME]"
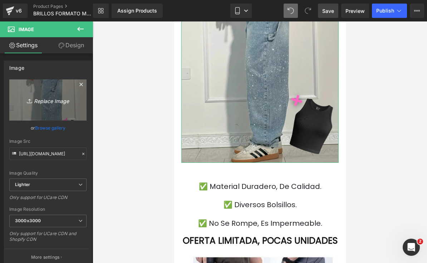
scroll to position [1874, 0]
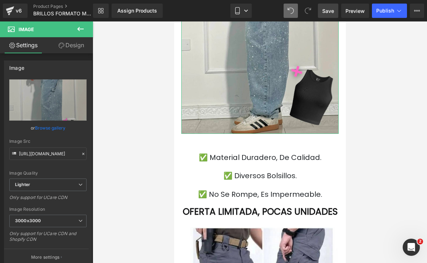
click at [310, 157] on font "✅ Material duradero, de calidad." at bounding box center [259, 157] width 123 height 10
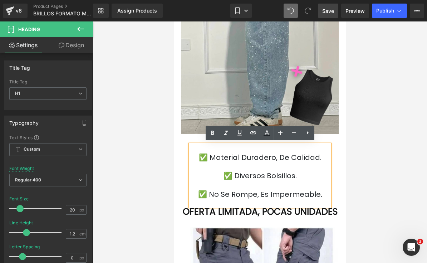
click at [207, 155] on font "✅ Material duradero, de calidad." at bounding box center [259, 157] width 123 height 10
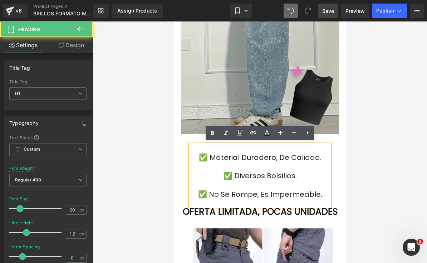
click at [207, 158] on font "✅ Material duradero, de calidad." at bounding box center [259, 157] width 123 height 10
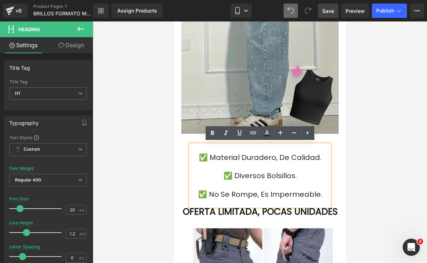
click at [211, 156] on font "✅ Material duradero, de calidad." at bounding box center [259, 157] width 123 height 10
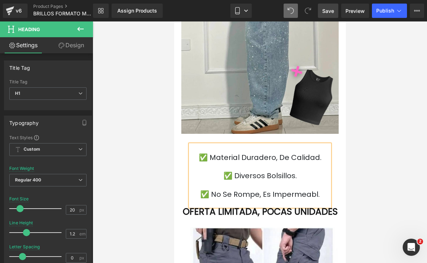
click at [224, 158] on font "✅ Material duradero, de calidad." at bounding box center [259, 157] width 123 height 10
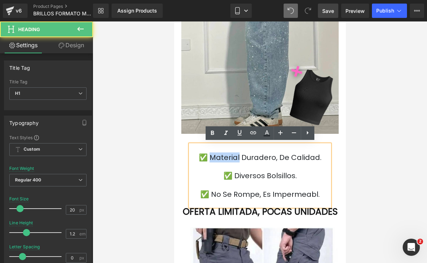
click at [214, 154] on font "✅ Material duradero, de calidad." at bounding box center [259, 157] width 123 height 10
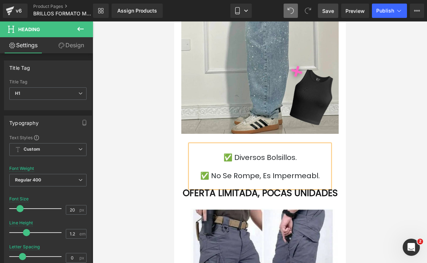
click at [240, 156] on font "✅ diversos bolsillos." at bounding box center [259, 157] width 73 height 10
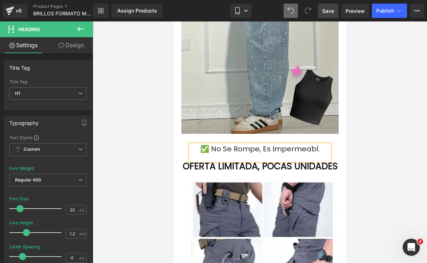
click at [221, 152] on div "✅ no se rompe, es impermeabl." at bounding box center [259, 152] width 139 height 16
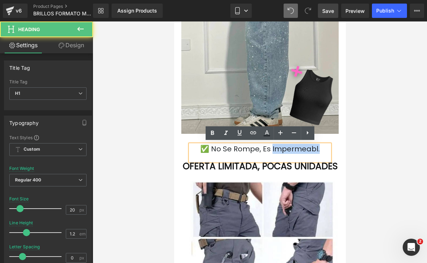
click at [220, 148] on font "✅ no se rompe, es impermeabl." at bounding box center [259, 149] width 119 height 10
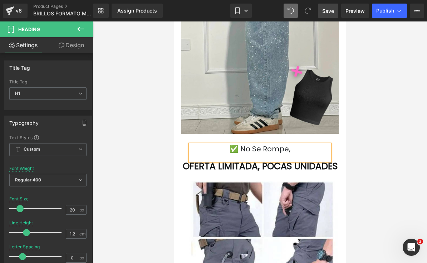
click at [259, 148] on font "✅ no se rompe," at bounding box center [259, 149] width 61 height 10
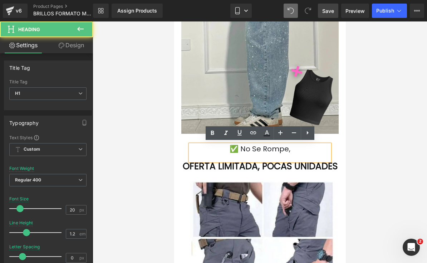
click at [255, 148] on font "✅ no se rompe," at bounding box center [259, 149] width 61 height 10
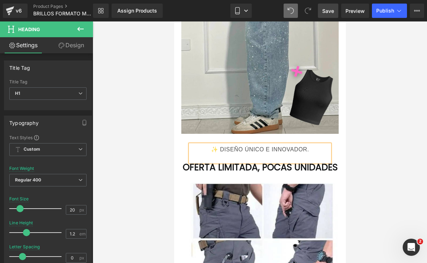
click at [278, 159] on div "✨ DISEÑO ÚNICO E INNOVADOR." at bounding box center [259, 153] width 139 height 18
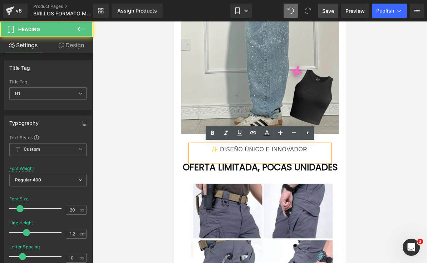
click at [285, 155] on div "✨ DISEÑO ÚNICO E INNOVADOR." at bounding box center [259, 153] width 139 height 18
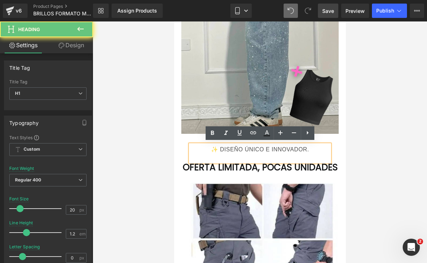
click at [396, 129] on div at bounding box center [260, 141] width 334 height 241
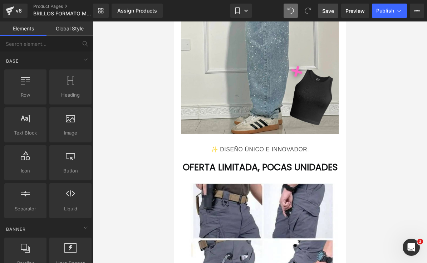
click at [318, 144] on div "✨ DISEÑO ÚNICO E INNOVADOR." at bounding box center [259, 153] width 139 height 18
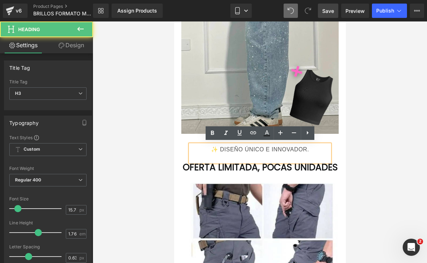
click at [316, 149] on div "✨ DISEÑO ÚNICO E INNOVADOR." at bounding box center [259, 153] width 139 height 18
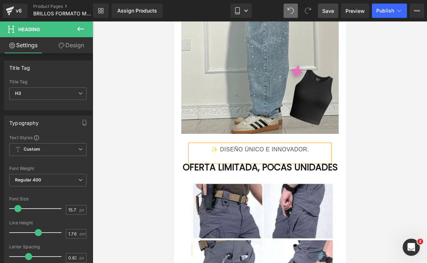
click at [281, 157] on div "✨ DISEÑO ÚNICO E INNOVADOR." at bounding box center [259, 153] width 139 height 18
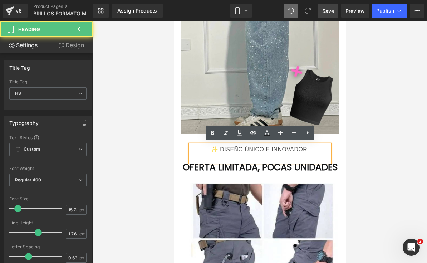
click at [279, 152] on div "✨ DISEÑO ÚNICO E INNOVADOR." at bounding box center [259, 153] width 139 height 18
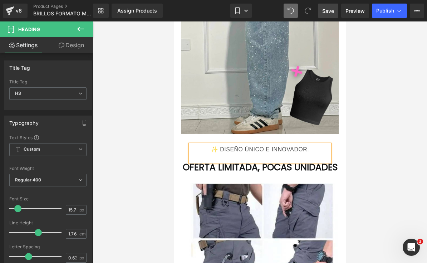
click at [361, 107] on div at bounding box center [260, 141] width 334 height 241
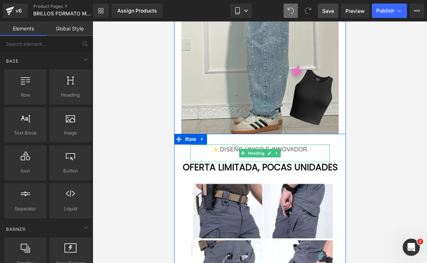
click at [297, 153] on div "✨ DISEÑO ÚNICO E INNOVADOR." at bounding box center [259, 153] width 139 height 18
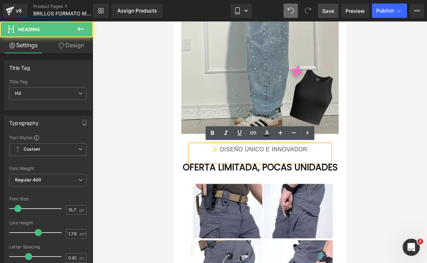
click at [293, 152] on div "✨ DISEÑO ÚNICO E INNOVADOR." at bounding box center [259, 153] width 139 height 18
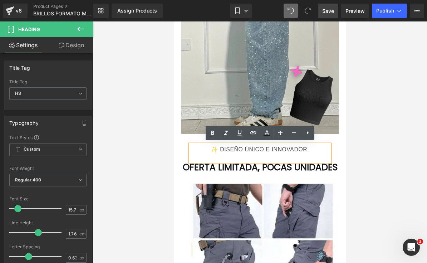
click at [284, 8] on button at bounding box center [290, 11] width 14 height 14
click at [288, 9] on span at bounding box center [290, 10] width 9 height 9
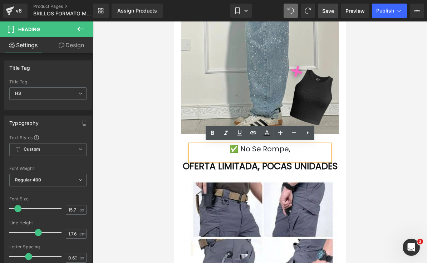
click at [299, 146] on h1 "✅ no se rompe," at bounding box center [259, 148] width 139 height 9
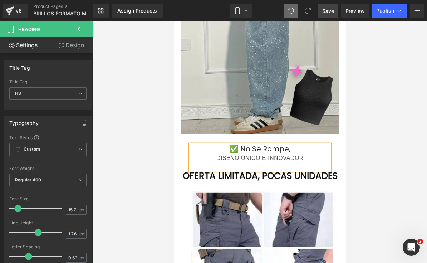
click at [214, 155] on div "DISEÑO ÚNICO E INNOVADOR" at bounding box center [259, 158] width 139 height 10
click at [311, 153] on div "✨ DISEÑO ÚNICO E INNOVADOR" at bounding box center [259, 158] width 139 height 10
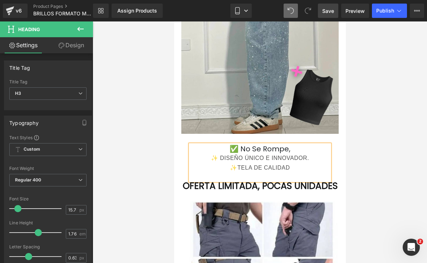
click at [291, 147] on h1 "✅ no se rompe," at bounding box center [259, 148] width 139 height 9
click at [309, 169] on div "✨TELA DE CALIDAD" at bounding box center [259, 168] width 139 height 10
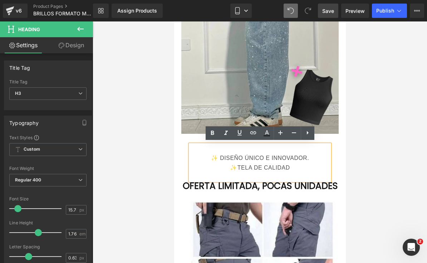
click at [316, 155] on div "✨ DISEÑO ÚNICO E INNOVADOR." at bounding box center [259, 158] width 139 height 10
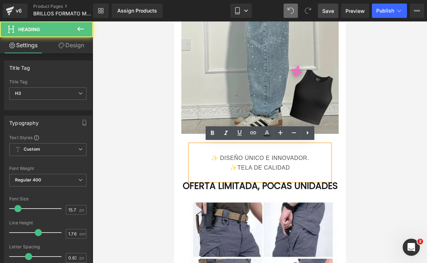
click at [294, 167] on div "✨TELA DE CALIDAD" at bounding box center [259, 168] width 139 height 10
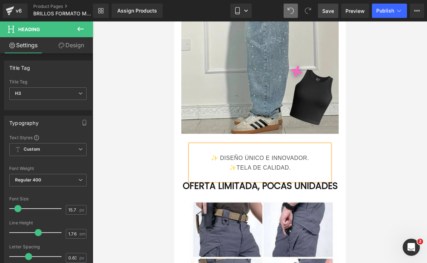
click at [207, 154] on div "✨ DISEÑO ÚNICO E INNOVADOR." at bounding box center [259, 158] width 139 height 10
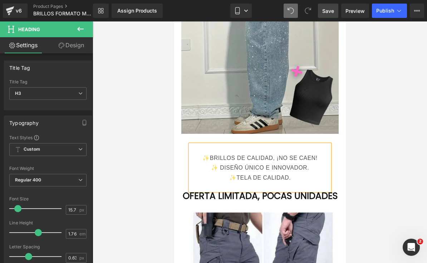
click at [375, 165] on div at bounding box center [260, 141] width 334 height 241
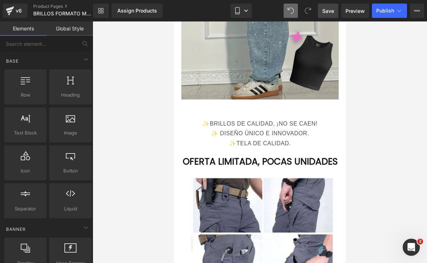
scroll to position [1926, 0]
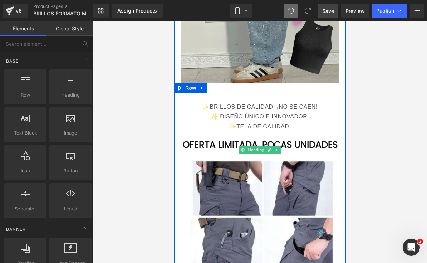
click at [291, 150] on h1 "OFERTA LIMITADA , POCAS UNIDADES" at bounding box center [259, 144] width 161 height 11
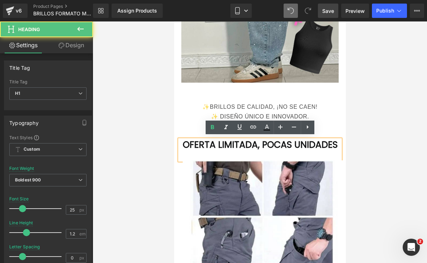
click at [289, 150] on h1 "OFERTA LIMITADA , POCAS UNIDADES" at bounding box center [259, 144] width 161 height 11
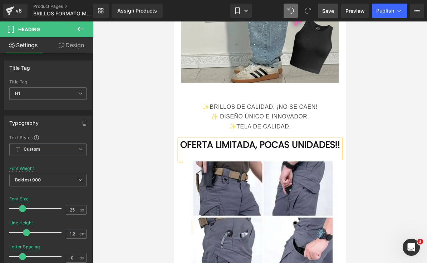
click at [201, 143] on font "OFERTA LIMITADA" at bounding box center [217, 144] width 75 height 13
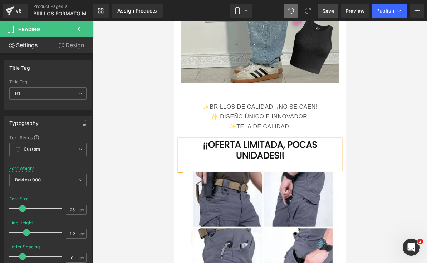
click at [385, 136] on div at bounding box center [260, 141] width 334 height 241
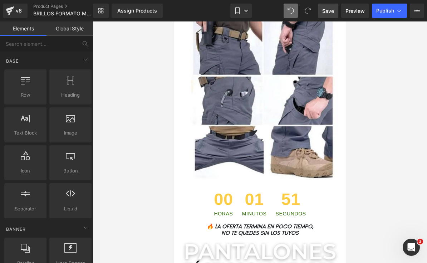
scroll to position [2077, 0]
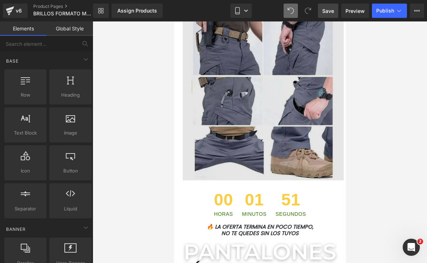
click at [298, 122] on img at bounding box center [259, 100] width 167 height 161
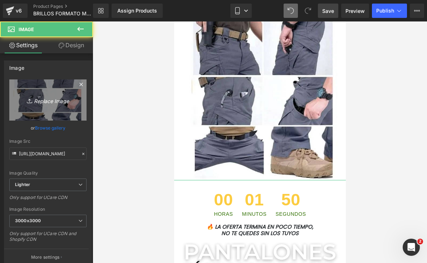
click at [41, 100] on icon "Replace Image" at bounding box center [47, 99] width 57 height 9
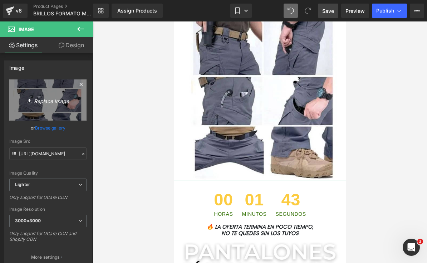
type input "C:\fakepath\IMG_8550.webp"
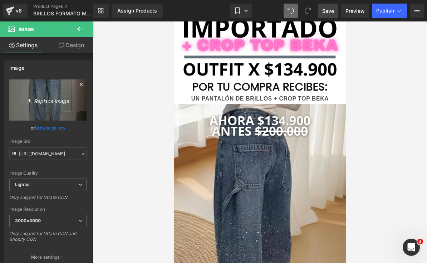
type input "[URL][DOMAIN_NAME]"
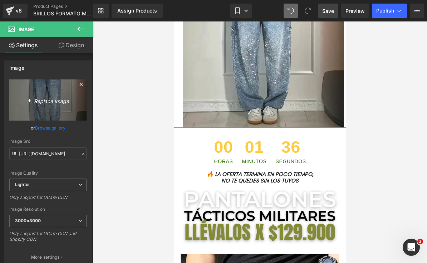
scroll to position [2138, 0]
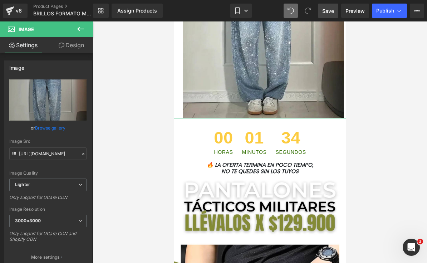
click at [335, 7] on link "Save" at bounding box center [328, 11] width 20 height 14
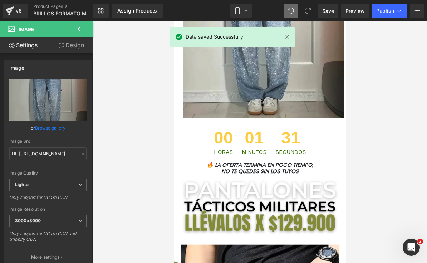
click at [287, 134] on span "31" at bounding box center [290, 139] width 30 height 20
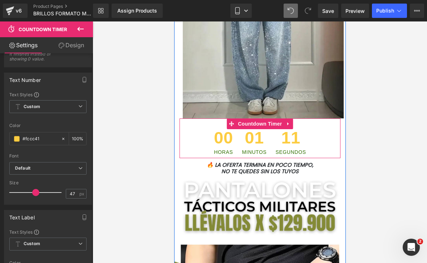
scroll to position [164, 0]
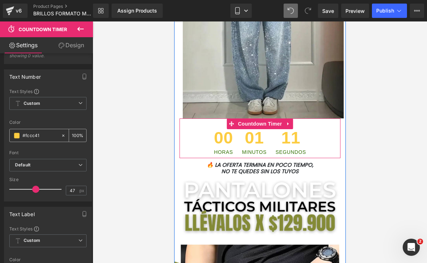
click at [33, 135] on input "#fccc41" at bounding box center [40, 136] width 35 height 8
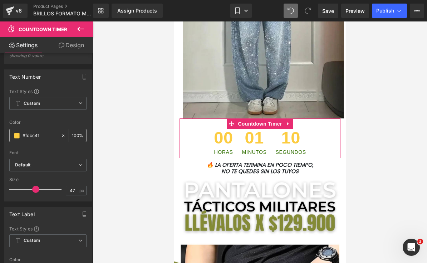
click at [30, 135] on input "#fccc41" at bounding box center [40, 136] width 35 height 8
type input "#"
type input "0"
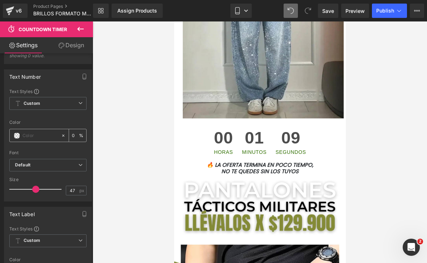
paste input "#FF66C4"
type input "#FF66C4"
type input "100"
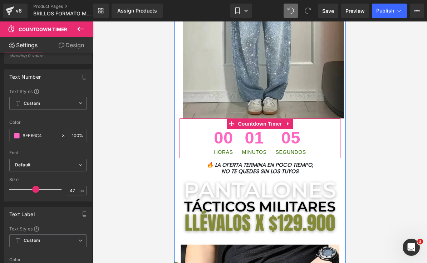
click at [306, 150] on div "05 SEGUNDOS" at bounding box center [291, 141] width 38 height 33
type input "#ff66c4"
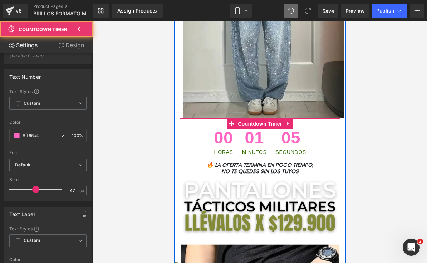
click at [292, 145] on span "05" at bounding box center [290, 139] width 30 height 20
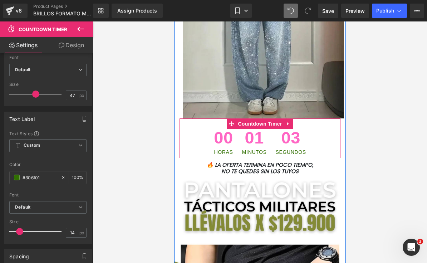
scroll to position [261, 0]
click at [35, 172] on input "#306f01" at bounding box center [40, 176] width 35 height 8
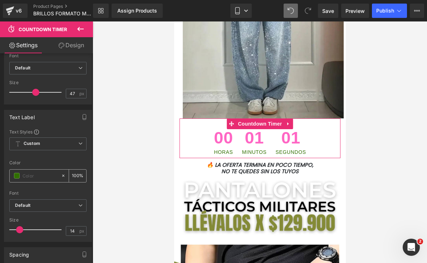
type input "0"
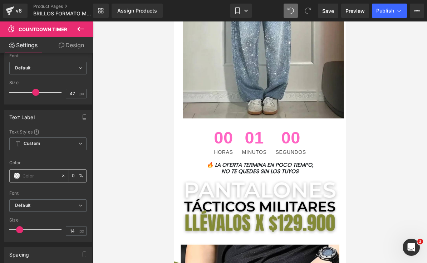
paste input "#FF66C4"
type input "#FF66C4"
type input "100"
type input "#"
type input "0"
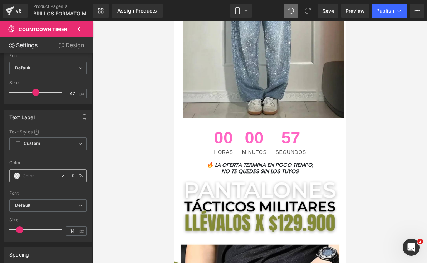
click at [57, 172] on input "text" at bounding box center [40, 176] width 35 height 8
click at [306, 161] on font "🔥 LA OFERTA TERMINA EN POCO TIEMPO," at bounding box center [259, 165] width 106 height 8
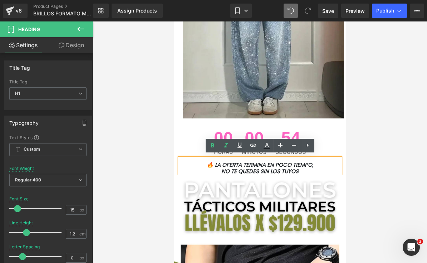
click at [309, 168] on h1 "NO TE QUEDES SIN LOS TUYOS" at bounding box center [259, 171] width 161 height 6
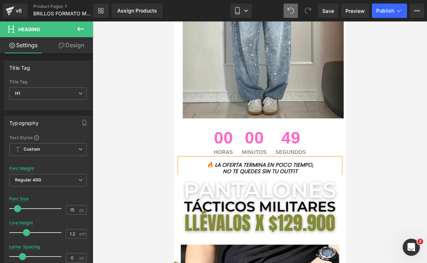
click at [383, 176] on div at bounding box center [260, 141] width 334 height 241
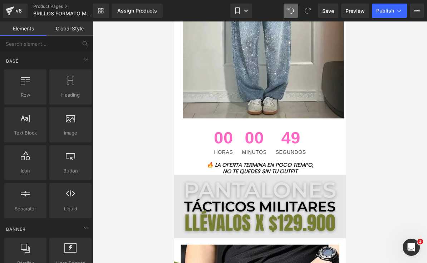
click at [299, 208] on img at bounding box center [260, 205] width 172 height 63
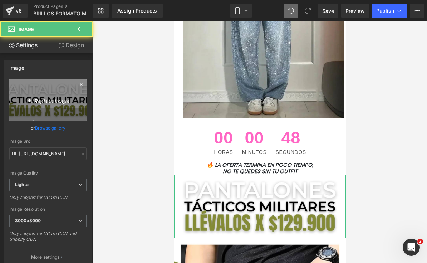
click at [25, 99] on icon "Replace Image" at bounding box center [47, 99] width 57 height 9
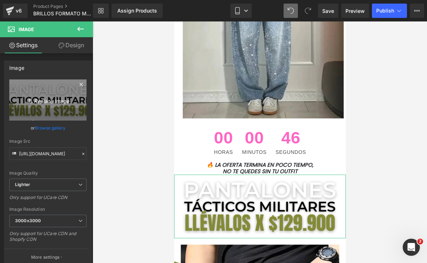
type input "C:\fakepath\¡POCAS UNIDADES DISPONIBLES! 🛍️ ¡ENVÍO GRATIS A TODA [GEOGRAPHIC_D…"
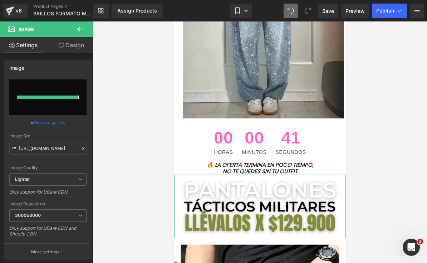
type input "[URL][DOMAIN_NAME]"
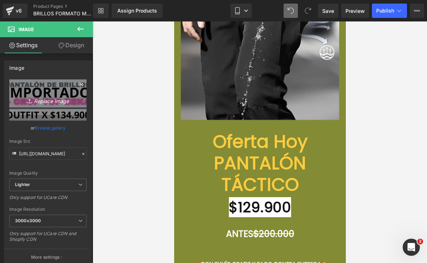
scroll to position [2447, 0]
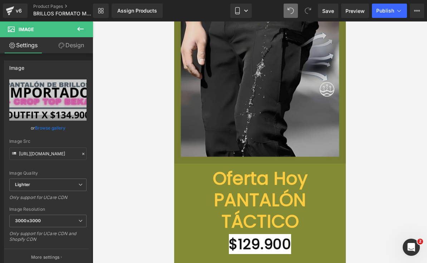
click at [299, 124] on img at bounding box center [260, 53] width 172 height 219
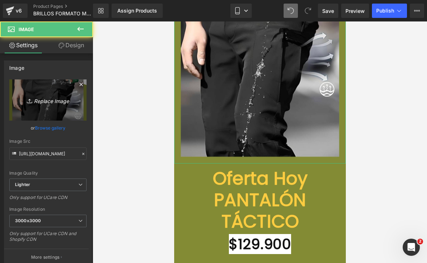
click at [28, 104] on icon "Replace Image" at bounding box center [47, 99] width 57 height 9
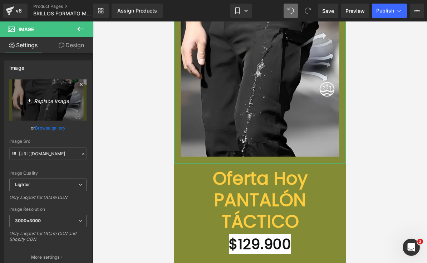
type input "C:\fakepath\¡POCAS UNIDADES DISPONIBLES! 🛍️ ¡ENVÍO GRATIS A TODA [GEOGRAPHIC_D…"
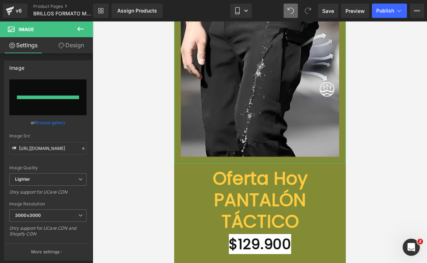
type input "[URL][DOMAIN_NAME]"
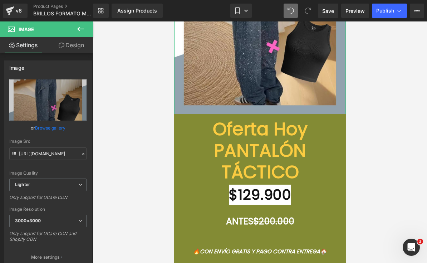
click at [328, 152] on h1 "Oferta Hoy PANTALÓN TÁCTICO" at bounding box center [259, 150] width 161 height 64
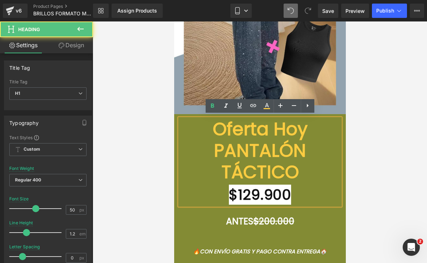
click at [163, 133] on div at bounding box center [260, 141] width 334 height 241
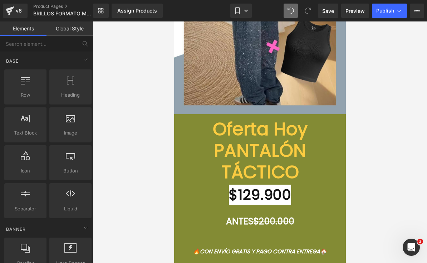
click at [188, 115] on link "Row" at bounding box center [186, 119] width 19 height 9
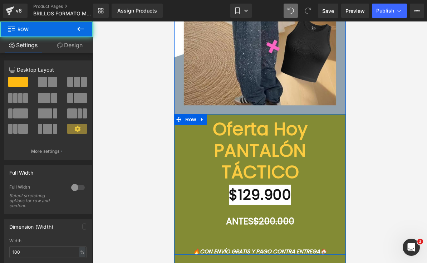
click at [67, 40] on link "Design" at bounding box center [69, 45] width 46 height 16
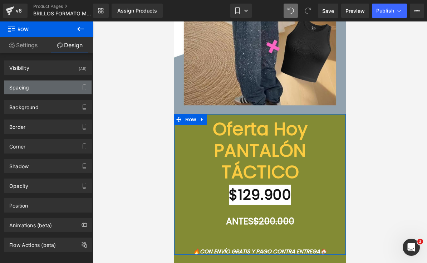
click at [25, 92] on div "Spacing" at bounding box center [47, 87] width 87 height 14
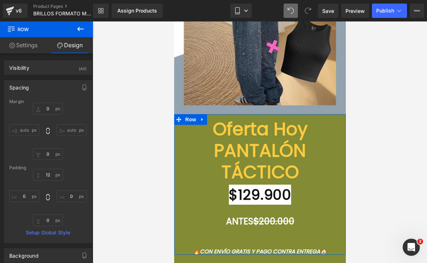
click at [15, 89] on div "Spacing" at bounding box center [19, 85] width 20 height 10
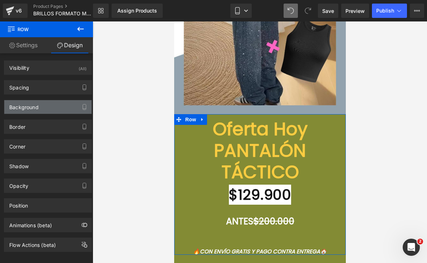
click at [16, 106] on div "Background" at bounding box center [23, 105] width 29 height 10
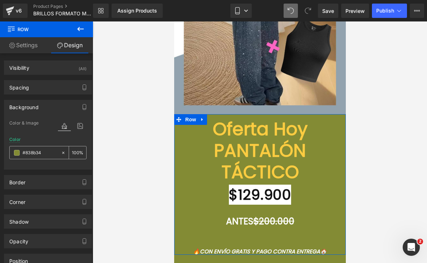
click at [32, 153] on input "#838b34" at bounding box center [40, 153] width 35 height 8
type input "0"
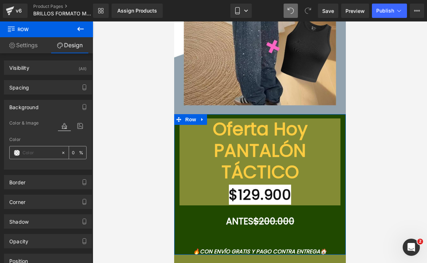
paste input "#90A2AF"
type input "#90A2AF"
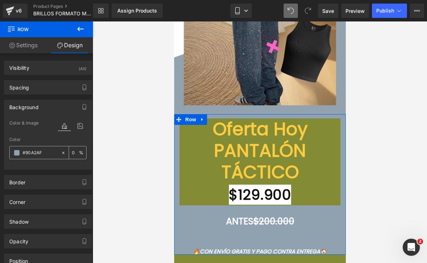
type input "100"
click at [292, 157] on font "Oferta Hoy PANTALÓN TÁCTICO" at bounding box center [259, 150] width 95 height 68
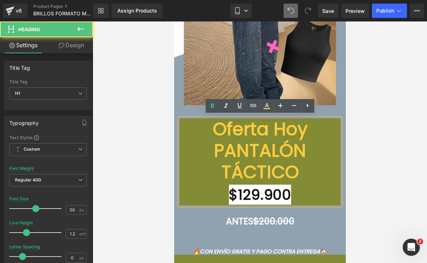
click at [257, 156] on font "Oferta Hoy PANTALÓN TÁCTICO" at bounding box center [259, 150] width 95 height 68
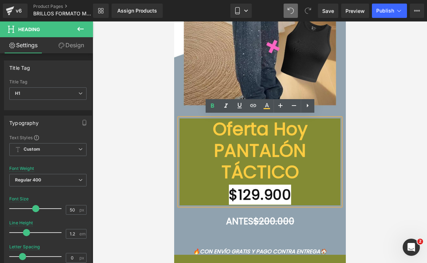
click at [377, 117] on div at bounding box center [260, 141] width 334 height 241
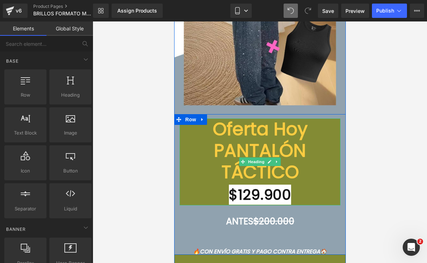
click at [261, 157] on span "Heading" at bounding box center [255, 161] width 19 height 9
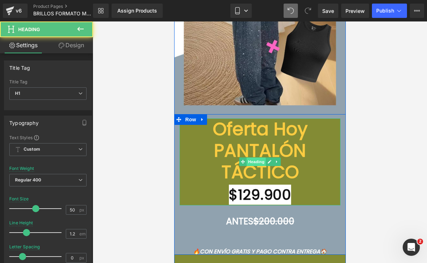
click at [258, 158] on span "Heading" at bounding box center [255, 161] width 19 height 9
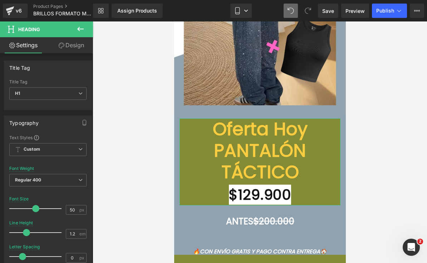
click at [70, 45] on link "Design" at bounding box center [71, 45] width 46 height 16
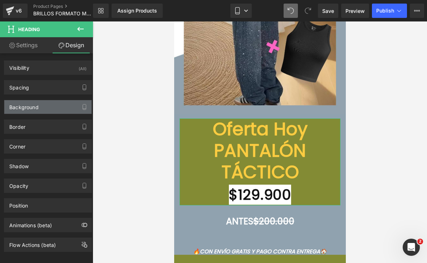
click at [22, 108] on div "Background" at bounding box center [23, 105] width 29 height 10
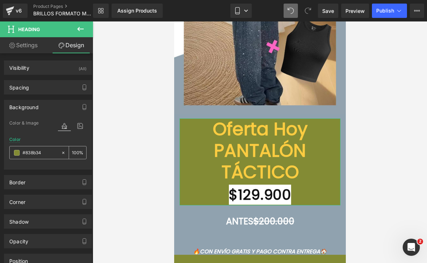
click at [33, 150] on input "#838b34" at bounding box center [40, 153] width 35 height 8
paste input "90A2AF"
type input "#90A2AF"
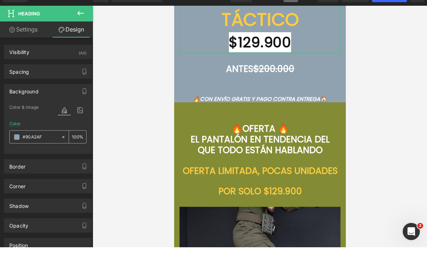
scroll to position [2582, 0]
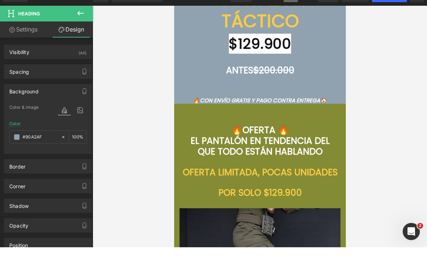
click at [307, 113] on div "🔥OFERTA 🔥 EL PANTALÓN EN TENDENCIA DEL QUE TODO ESTÁN HABLANDO" at bounding box center [259, 135] width 139 height 63
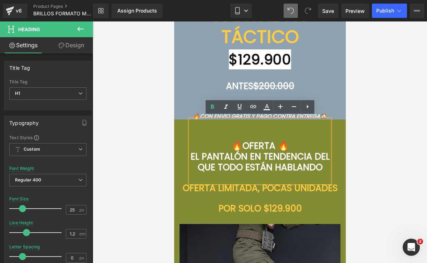
click at [168, 132] on div at bounding box center [260, 141] width 334 height 241
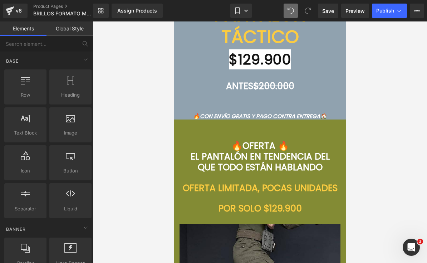
click at [168, 132] on div at bounding box center [260, 141] width 334 height 241
click at [188, 121] on span "Row" at bounding box center [189, 124] width 11 height 9
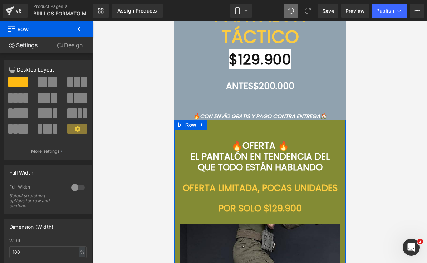
click at [62, 40] on link "Design" at bounding box center [69, 45] width 46 height 16
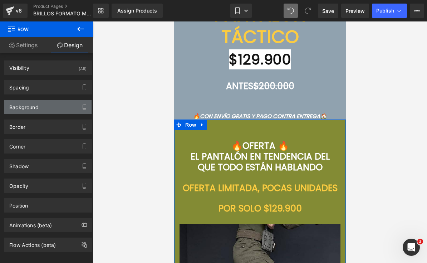
click at [30, 104] on div "Background" at bounding box center [23, 105] width 29 height 10
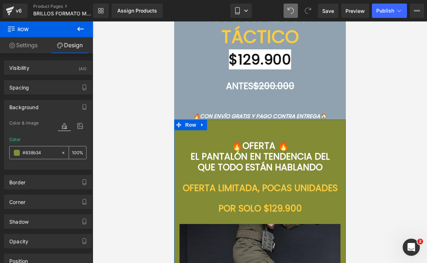
click at [36, 150] on input "#838b34" at bounding box center [40, 153] width 35 height 8
paste input "90A2AF"
type input "#90A2AF"
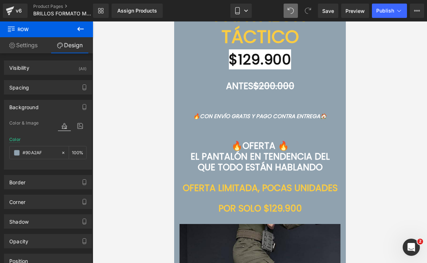
click at [382, 127] on div at bounding box center [260, 141] width 334 height 241
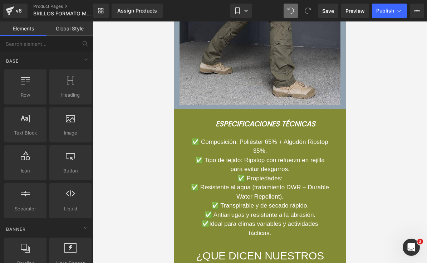
scroll to position [2873, 0]
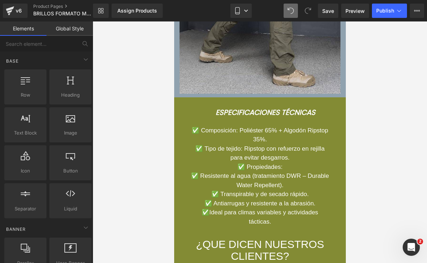
click at [203, 107] on link at bounding box center [200, 102] width 8 height 9
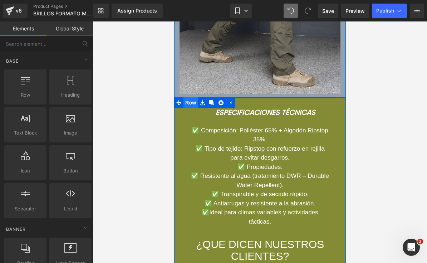
click at [188, 108] on span "Row" at bounding box center [190, 102] width 14 height 11
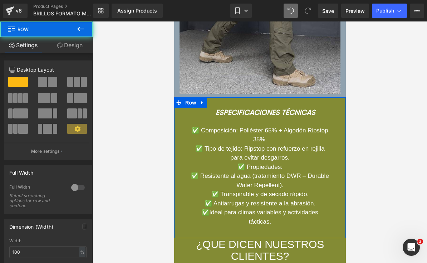
click at [66, 43] on link "Design" at bounding box center [69, 45] width 46 height 16
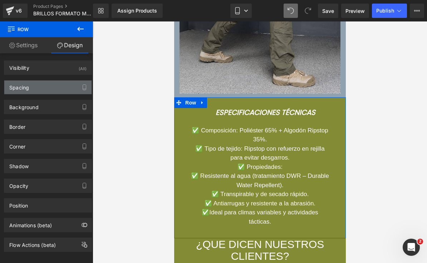
click at [30, 89] on div "Spacing" at bounding box center [47, 87] width 87 height 14
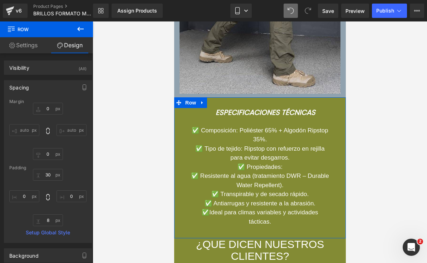
click at [15, 86] on div "Spacing" at bounding box center [19, 85] width 20 height 10
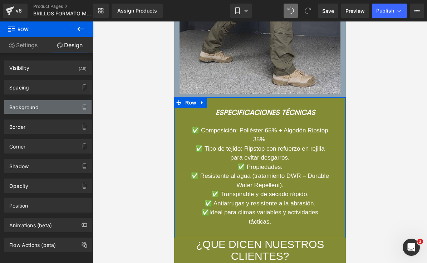
click at [18, 108] on div "Background" at bounding box center [23, 105] width 29 height 10
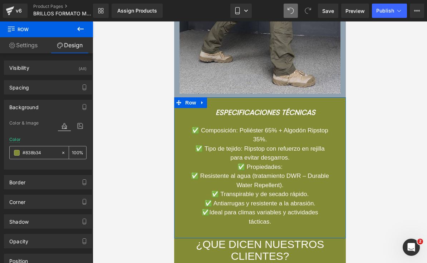
click at [34, 151] on input "#838b34" at bounding box center [40, 153] width 35 height 8
type input "0"
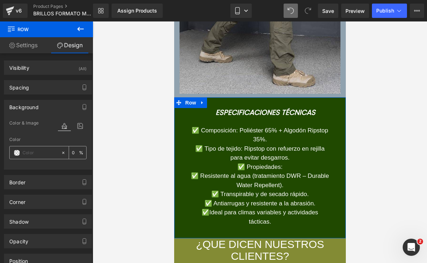
paste input "#90A2AF"
type input "#90A2AF"
type input "100"
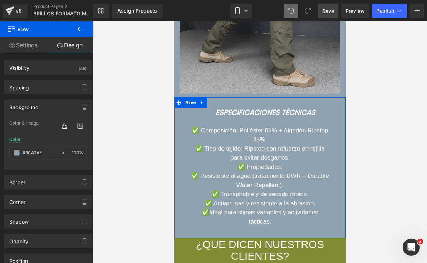
click at [327, 14] on span "Save" at bounding box center [328, 11] width 12 height 8
type input "#90a2af"
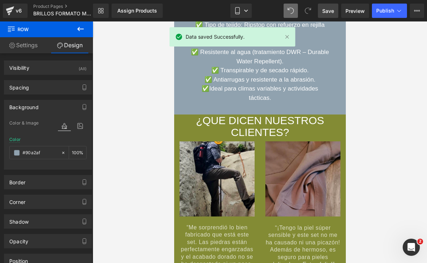
scroll to position [2997, 0]
click at [292, 138] on div "¿QUE DICEN NUESTROS CLIENTES?" at bounding box center [260, 126] width 172 height 24
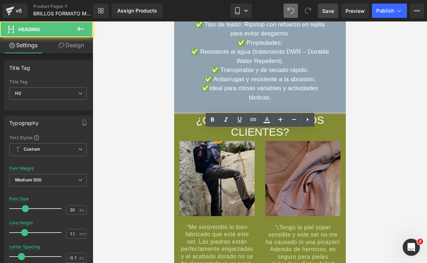
click at [373, 60] on div at bounding box center [260, 141] width 334 height 241
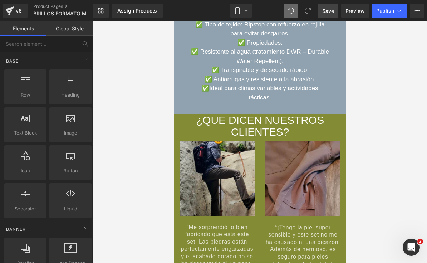
click at [174, 21] on div at bounding box center [174, 21] width 0 height 0
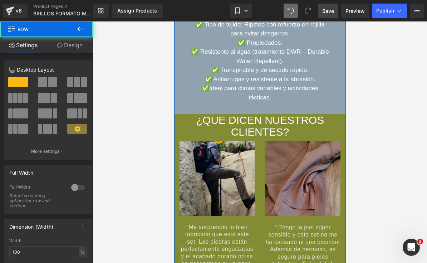
click at [174, 21] on div at bounding box center [174, 21] width 0 height 0
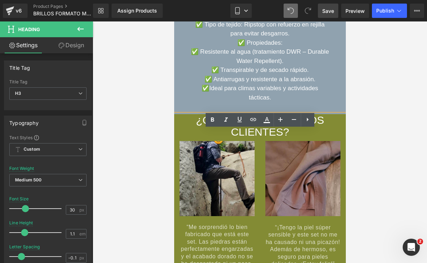
click at [385, 49] on div at bounding box center [260, 141] width 334 height 241
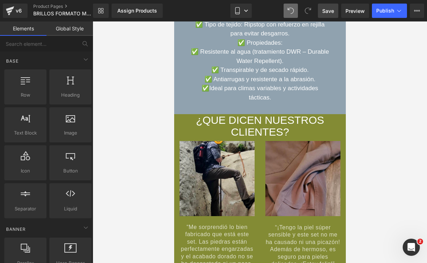
click at [263, 130] on span "Heading" at bounding box center [255, 126] width 19 height 9
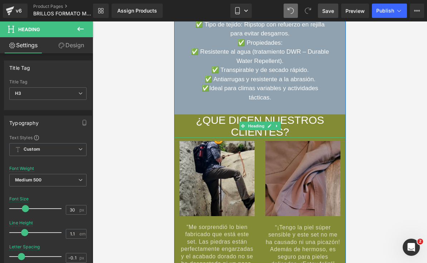
click at [65, 48] on link "Design" at bounding box center [71, 45] width 46 height 16
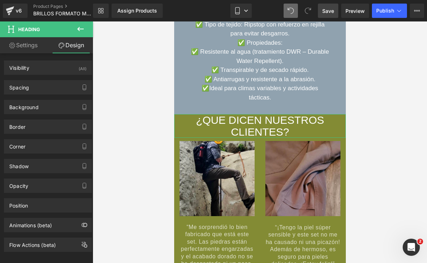
type input "#838b34"
type input "100"
click at [22, 109] on div "Background" at bounding box center [23, 105] width 29 height 10
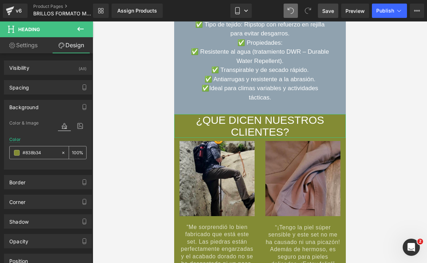
click at [35, 152] on input "#838b34" at bounding box center [40, 153] width 35 height 8
type input "0"
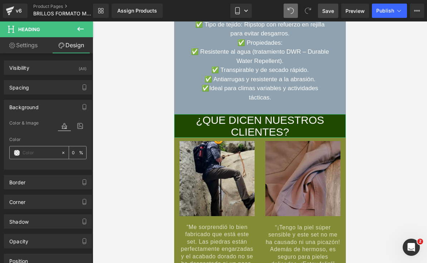
paste input "#90A2AF"
type input "#90A2AF"
type input "100"
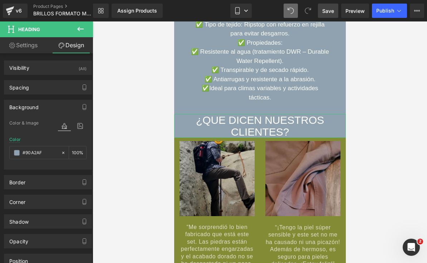
click at [179, 145] on icon at bounding box center [181, 143] width 4 height 4
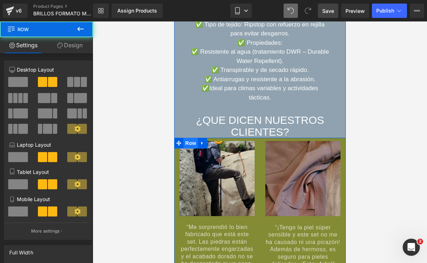
click at [187, 148] on span "Row" at bounding box center [190, 143] width 14 height 11
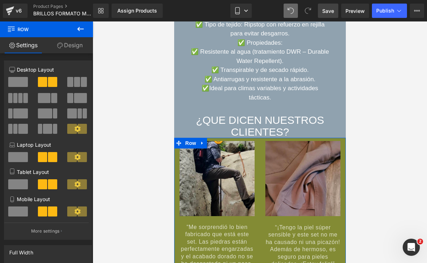
click at [74, 43] on link "Design" at bounding box center [69, 45] width 46 height 16
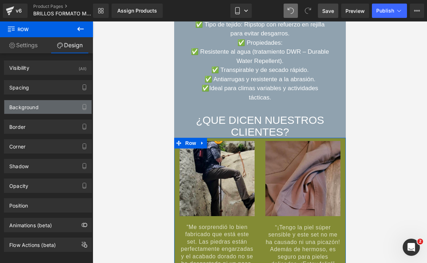
click at [18, 103] on div "Background" at bounding box center [23, 105] width 29 height 10
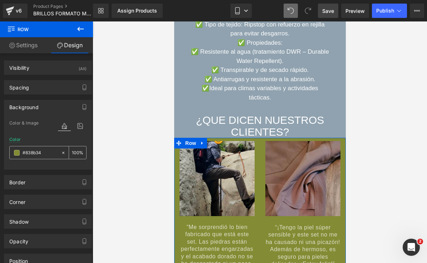
click at [34, 153] on input "#838b34" at bounding box center [40, 153] width 35 height 8
type input "0"
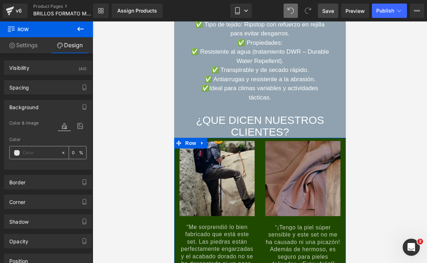
paste input "#90A2AF"
type input "#90A2AF"
type input "100"
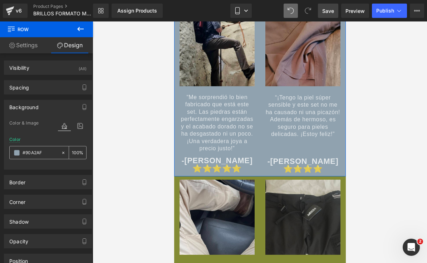
scroll to position [3137, 0]
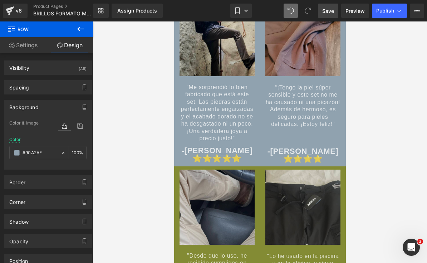
click at [200, 174] on icon at bounding box center [200, 171] width 4 height 4
type input "#90a2af"
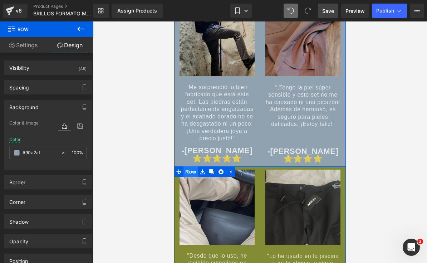
click at [190, 177] on span "Row" at bounding box center [190, 171] width 14 height 11
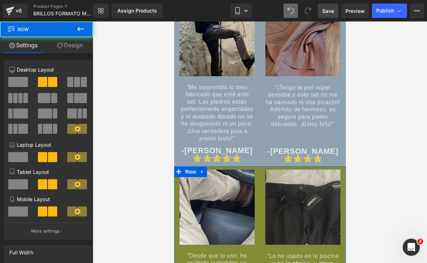
click at [63, 40] on link "Design" at bounding box center [69, 45] width 46 height 16
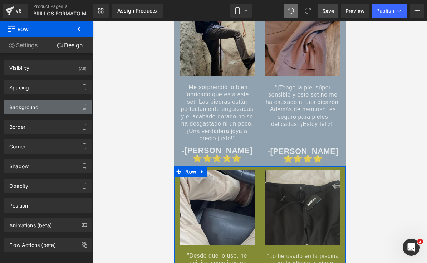
click at [23, 109] on div "Background" at bounding box center [23, 105] width 29 height 10
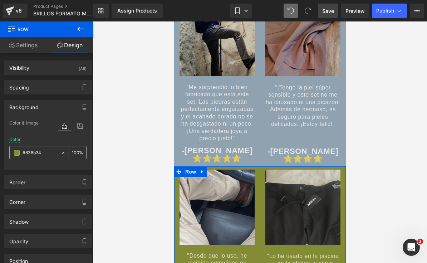
click at [33, 149] on input "#838b34" at bounding box center [40, 153] width 35 height 8
paste input "90A2AF"
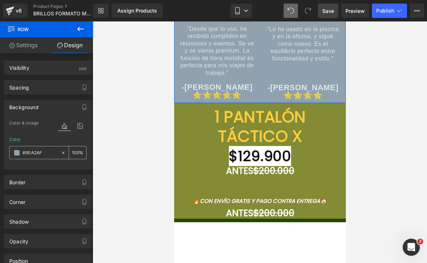
scroll to position [3377, 0]
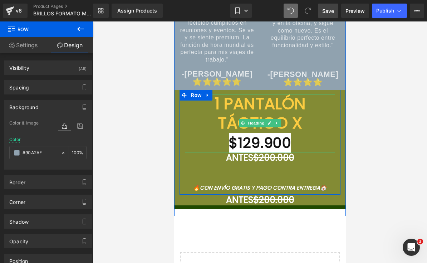
click at [204, 100] on link at bounding box center [207, 95] width 9 height 11
type input "#90a2af"
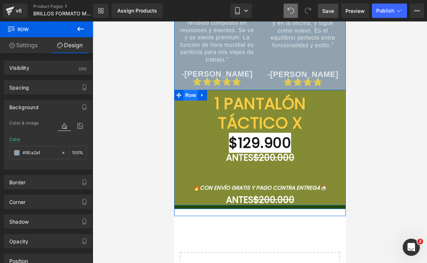
click at [195, 100] on span "Row" at bounding box center [190, 95] width 14 height 11
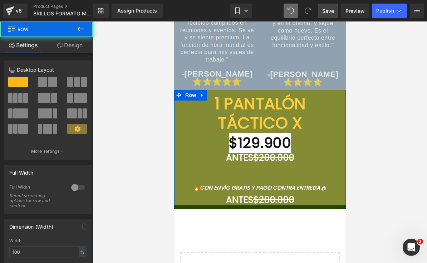
click at [65, 45] on link "Design" at bounding box center [69, 45] width 46 height 16
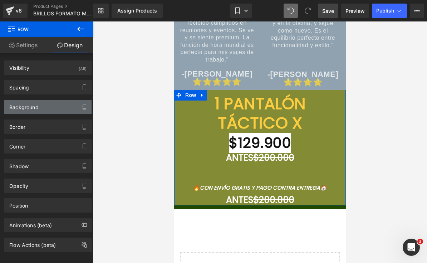
click at [21, 107] on div "Background" at bounding box center [23, 105] width 29 height 10
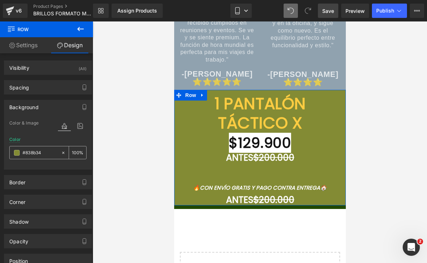
click at [35, 150] on input "#838b34" at bounding box center [40, 153] width 35 height 8
paste input "90A2AF"
type input "#90A2AF"
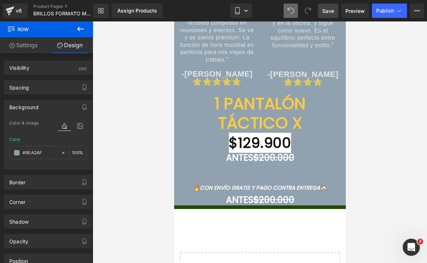
click at [174, 21] on div at bounding box center [174, 21] width 0 height 0
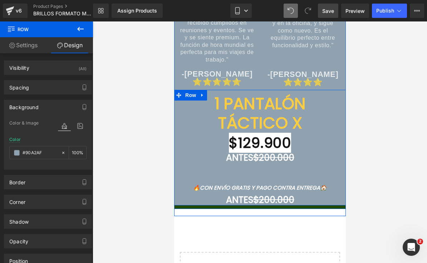
click at [203, 205] on div at bounding box center [260, 204] width 172 height 2
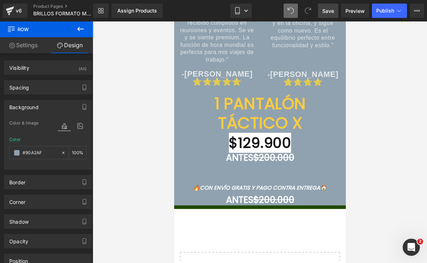
click at [390, 140] on div at bounding box center [260, 141] width 334 height 241
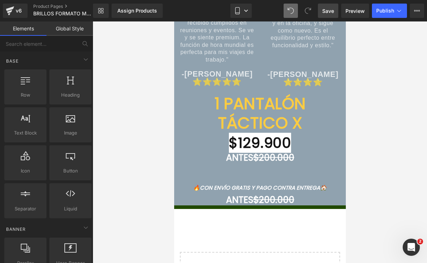
click at [174, 21] on div at bounding box center [174, 21] width 0 height 0
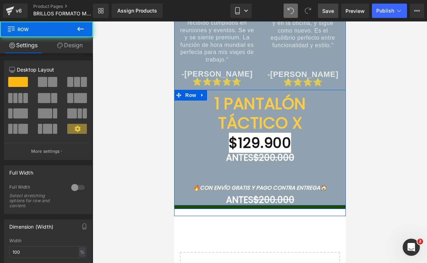
click at [277, 205] on div at bounding box center [260, 204] width 172 height 2
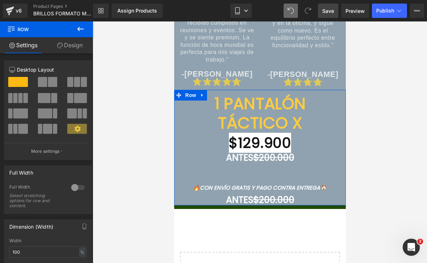
click at [83, 49] on link "Design" at bounding box center [69, 45] width 46 height 16
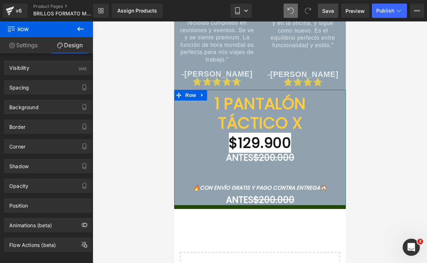
type input "#90a2af"
type input "100"
click at [21, 105] on div "Background" at bounding box center [23, 105] width 29 height 10
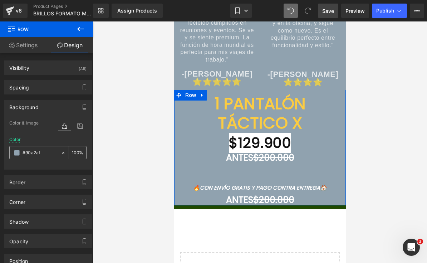
click at [31, 150] on input "#90a2af" at bounding box center [40, 153] width 35 height 8
type input "0"
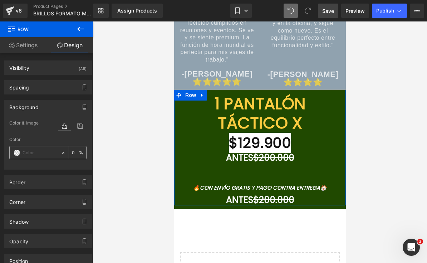
paste input "#90A2AF"
type input "#90A2AF"
type input "100"
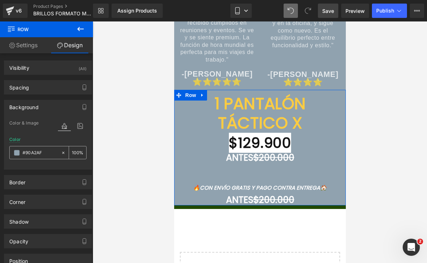
type input "#90A2AF"
click at [373, 94] on div at bounding box center [260, 141] width 334 height 241
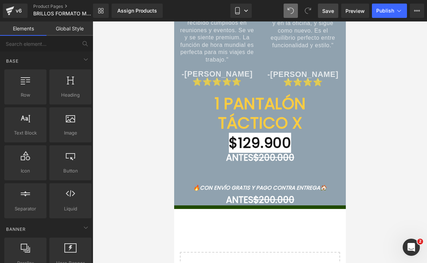
click at [383, 100] on div at bounding box center [260, 141] width 334 height 241
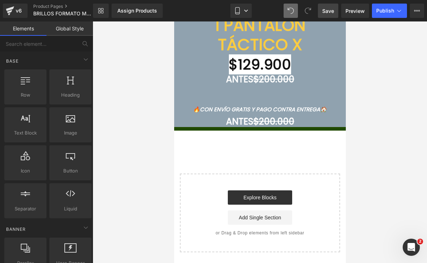
scroll to position [3468, 0]
click at [174, 21] on div at bounding box center [174, 21] width 0 height 0
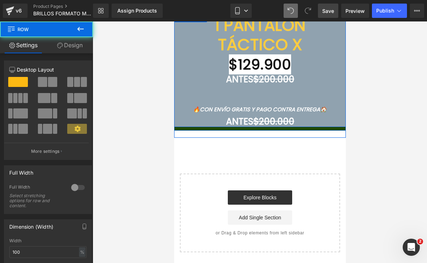
click at [277, 127] on div at bounding box center [260, 126] width 172 height 2
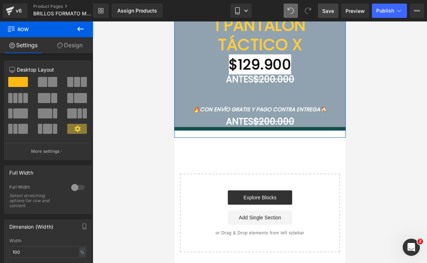
click at [268, 129] on div at bounding box center [260, 129] width 172 height 4
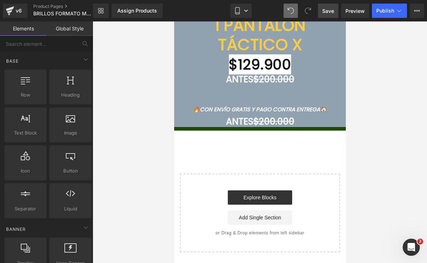
click at [174, 21] on div at bounding box center [174, 21] width 0 height 0
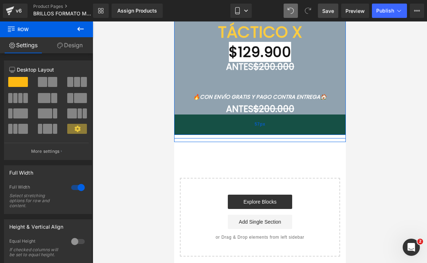
drag, startPoint x: 267, startPoint y: 129, endPoint x: 268, endPoint y: 147, distance: 17.5
click at [268, 135] on div "57px" at bounding box center [260, 124] width 172 height 20
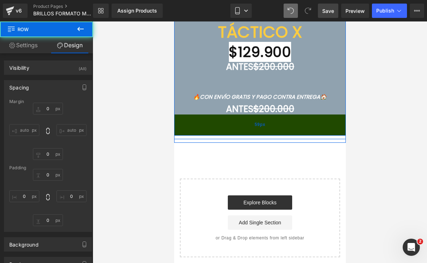
type input "0"
type input "59"
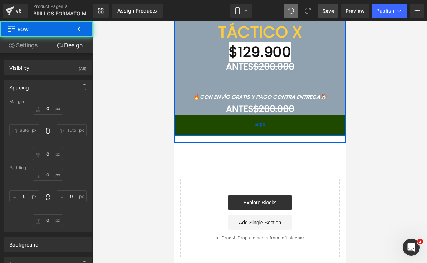
type input "0"
type input "#204900"
type input "100"
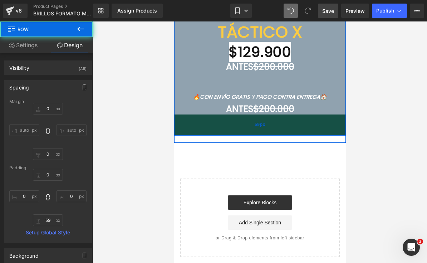
type input "59px"
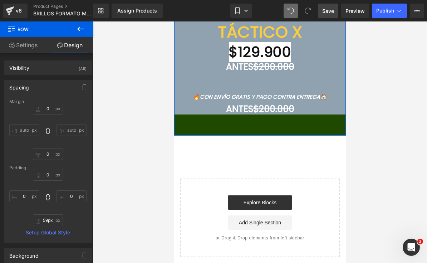
click at [57, 91] on div "Spacing" at bounding box center [47, 87] width 87 height 14
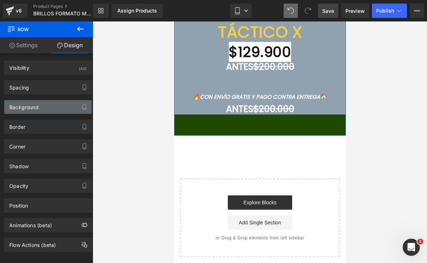
click at [51, 104] on div "Background" at bounding box center [47, 107] width 87 height 14
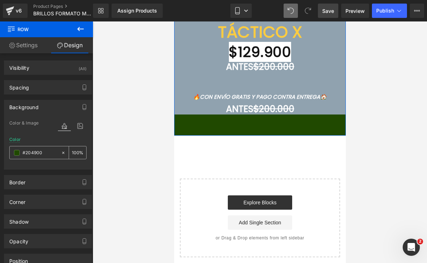
click at [41, 150] on input "#204900" at bounding box center [40, 153] width 35 height 8
click at [41, 152] on input "#204900" at bounding box center [40, 153] width 35 height 8
type input "#20490"
type input "0"
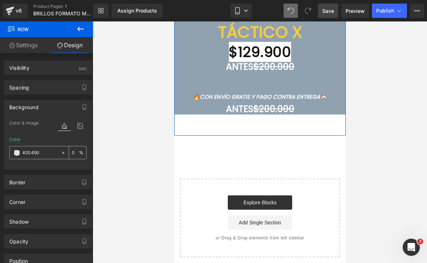
type input "#2049"
type input "60"
type input "#204"
type input "100"
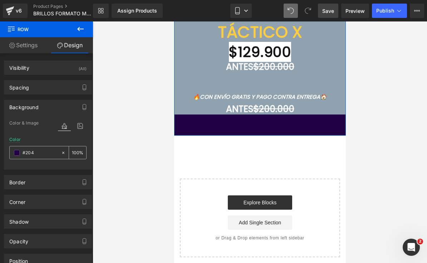
type input "#20"
type input "0"
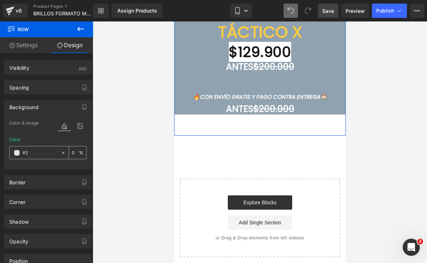
type input "#"
paste input "#90A2AF"
type input "#90A2AF"
type input "100"
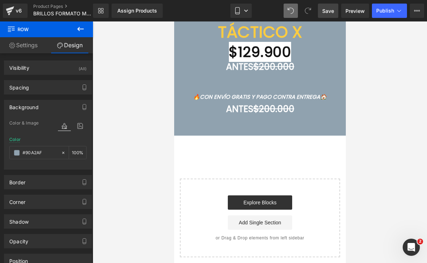
click at [329, 12] on span "Save" at bounding box center [328, 11] width 12 height 8
type input "#90a2af"
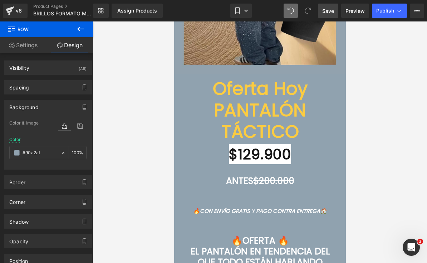
scroll to position [2488, 0]
click at [281, 114] on font "Oferta Hoy PANTALÓN TÁCTICO" at bounding box center [259, 109] width 95 height 68
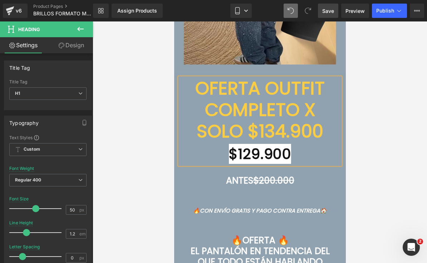
click at [197, 84] on font "OFERTA OUTFIT COMPLETO X SOLO $134.900" at bounding box center [259, 109] width 129 height 68
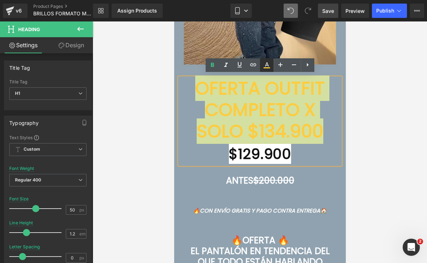
click at [265, 67] on icon at bounding box center [266, 65] width 9 height 9
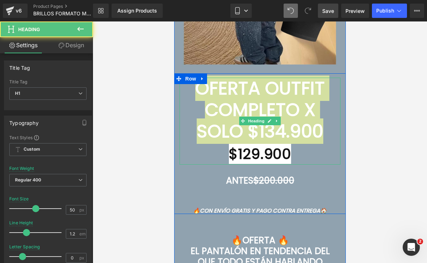
click at [293, 120] on font "OFERTA OUTFIT COMPLETO X SOLO $134.900" at bounding box center [259, 109] width 129 height 68
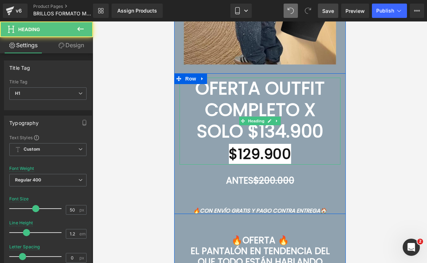
click at [293, 120] on font "OFERTA OUTFIT COMPLETO X SOLO $134.900" at bounding box center [259, 109] width 129 height 68
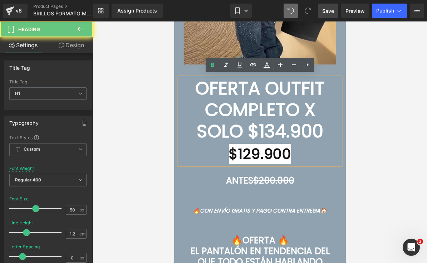
click at [293, 120] on font "OFERTA OUTFIT COMPLETO X SOLO $134.900" at bounding box center [259, 109] width 129 height 68
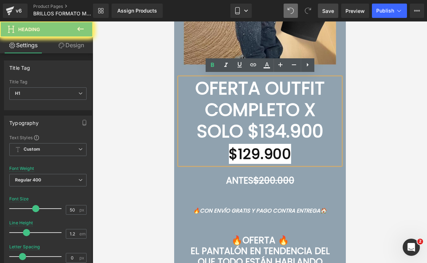
click at [293, 120] on font "OFERTA OUTFIT COMPLETO X SOLO $134.900" at bounding box center [259, 109] width 129 height 68
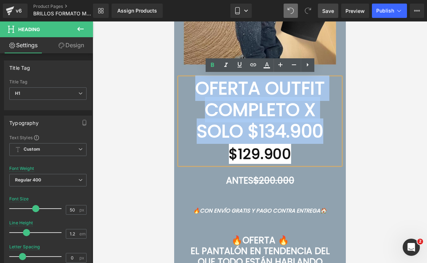
drag, startPoint x: 322, startPoint y: 125, endPoint x: 192, endPoint y: 84, distance: 136.4
click at [195, 84] on font "OFERTA OUTFIT COMPLETO X SOLO $134.900" at bounding box center [259, 109] width 129 height 68
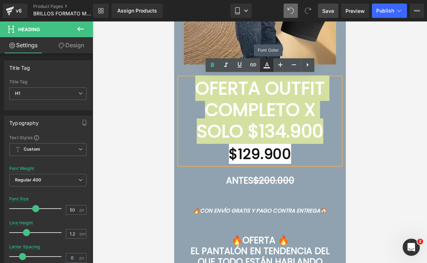
click at [269, 64] on icon at bounding box center [266, 65] width 9 height 9
type input "100"
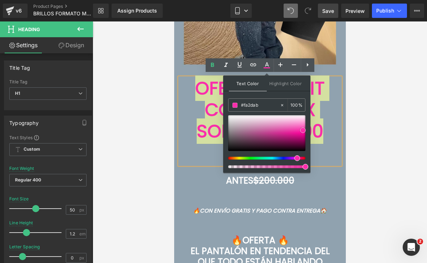
click at [303, 130] on span at bounding box center [303, 130] width 6 height 6
type input "#fc54bb"
click at [304, 128] on span at bounding box center [302, 127] width 6 height 6
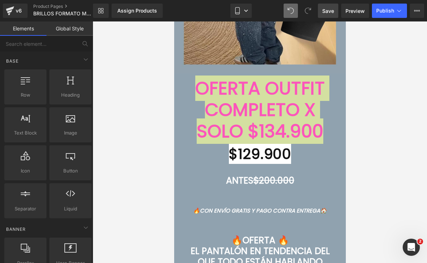
click at [351, 126] on div at bounding box center [260, 141] width 334 height 241
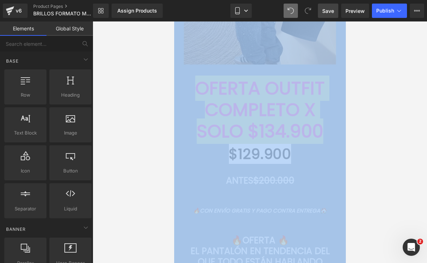
click at [334, 10] on span "Save" at bounding box center [328, 11] width 12 height 8
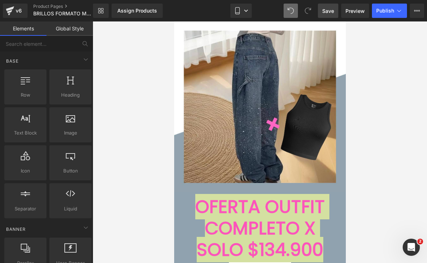
scroll to position [2369, 0]
